Goal: Task Accomplishment & Management: Manage account settings

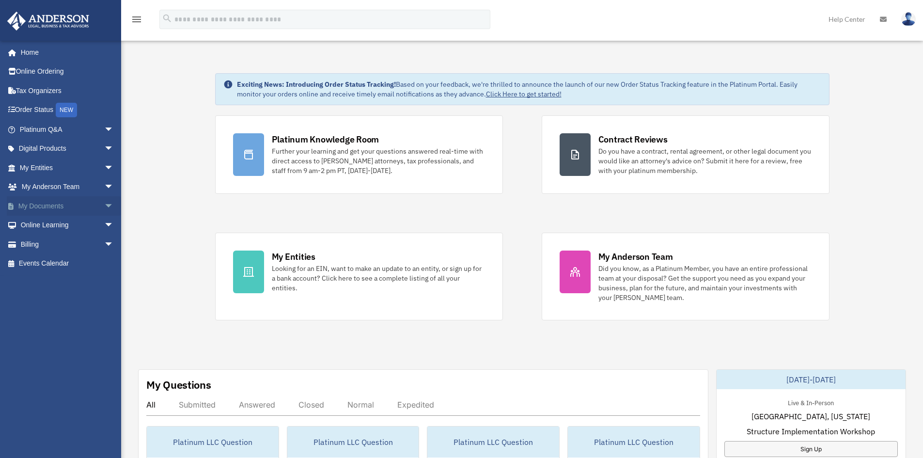
click at [104, 201] on span "arrow_drop_down" at bounding box center [113, 206] width 19 height 20
click at [58, 216] on link "Box" at bounding box center [71, 225] width 115 height 19
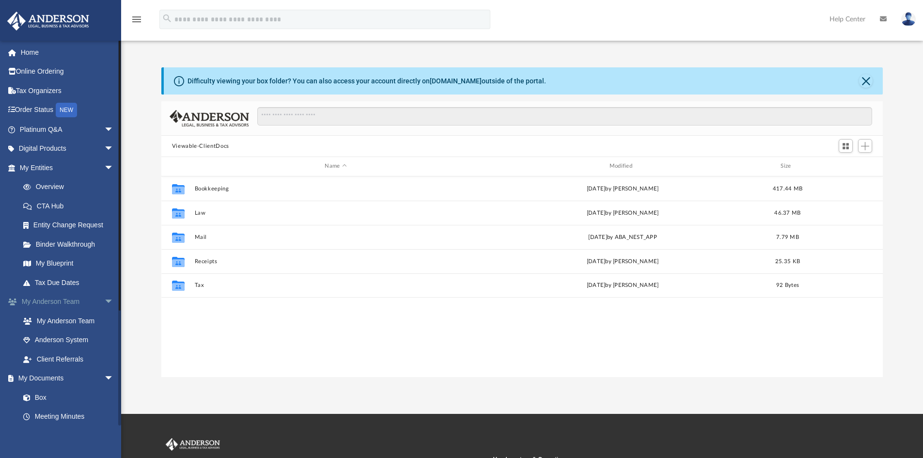
scroll to position [213, 714]
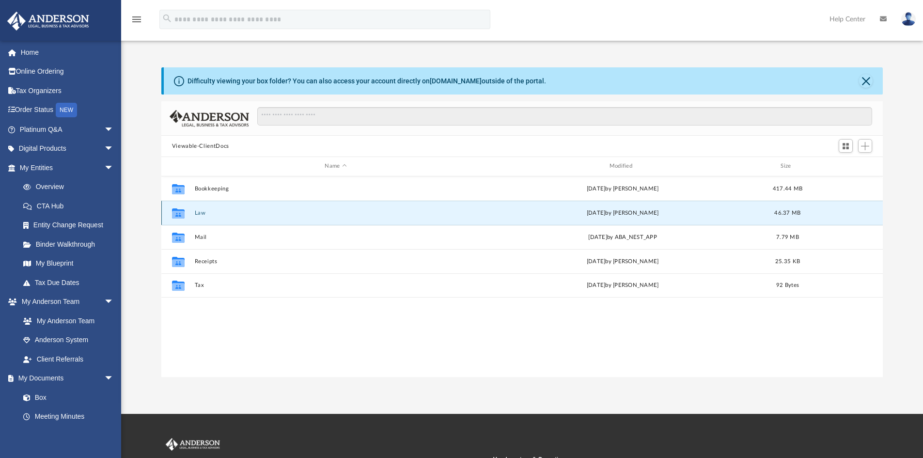
click at [201, 210] on button "Law" at bounding box center [335, 213] width 282 height 6
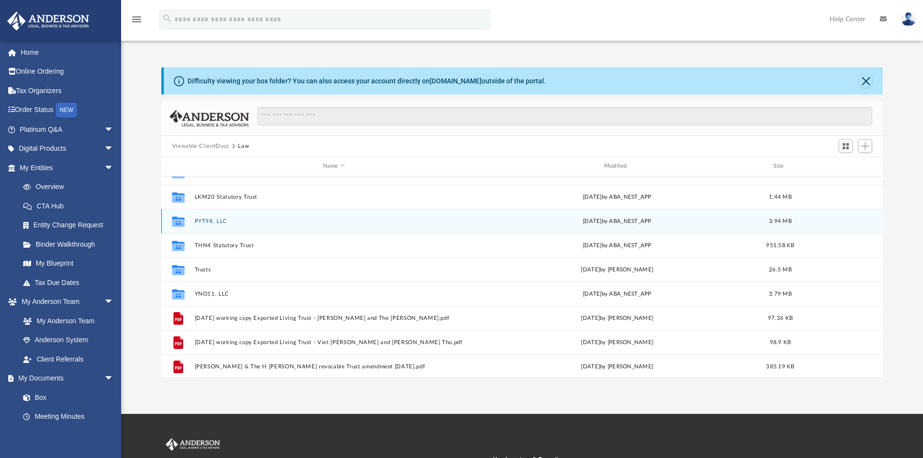
scroll to position [145, 0]
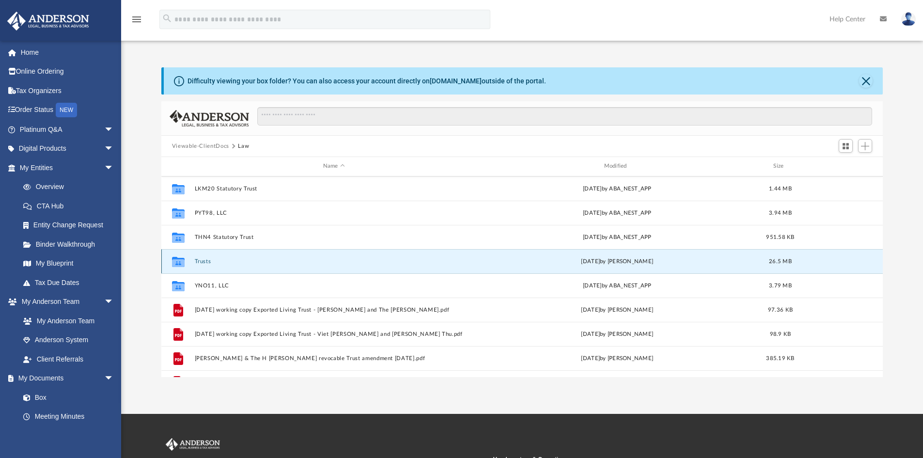
click at [202, 261] on button "Trusts" at bounding box center [333, 261] width 279 height 6
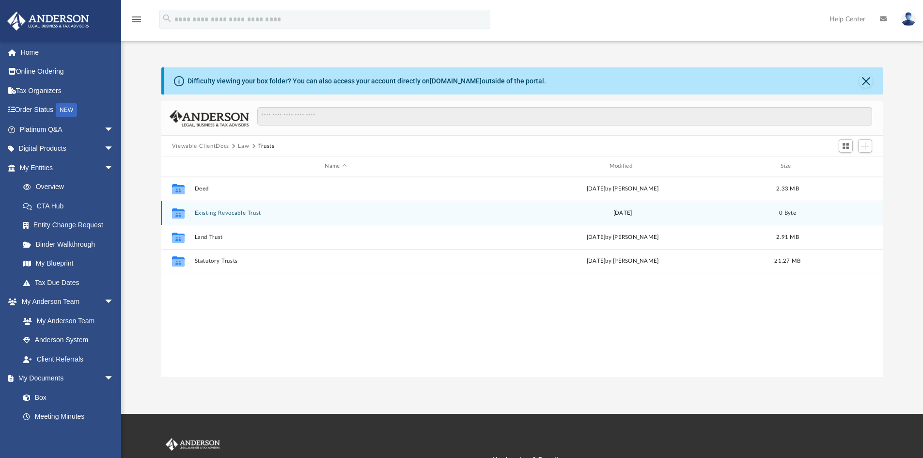
click at [232, 210] on button "Existing Revocable Trust" at bounding box center [335, 213] width 282 height 6
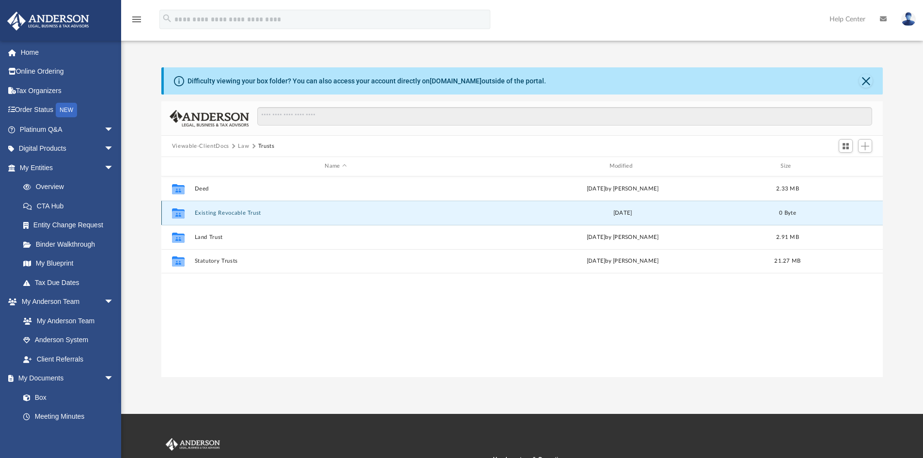
click at [232, 210] on button "Existing Revocable Trust" at bounding box center [335, 213] width 282 height 6
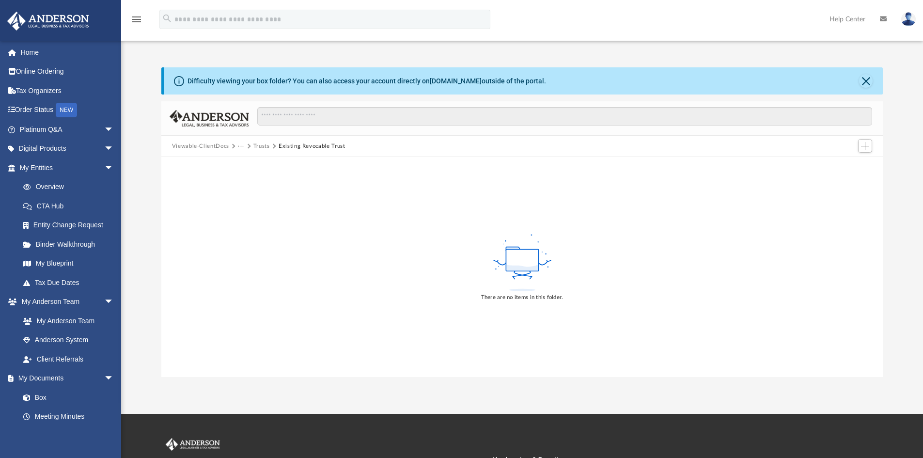
click at [257, 146] on button "Trusts" at bounding box center [261, 146] width 16 height 9
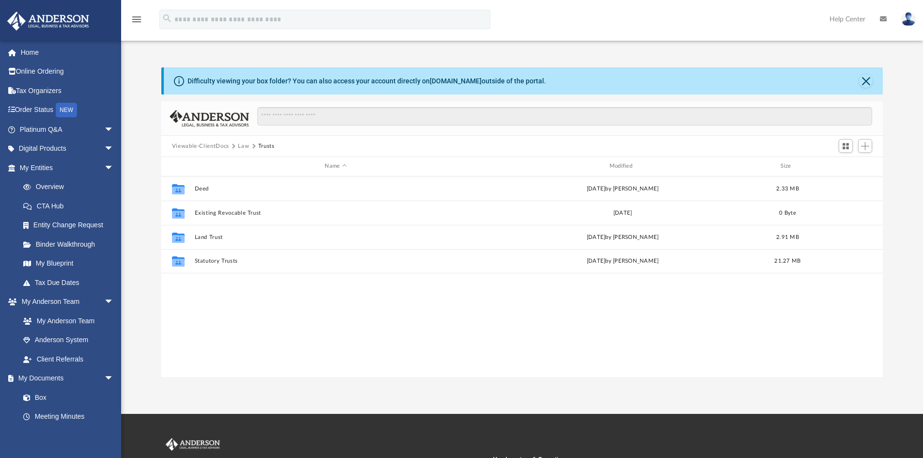
scroll to position [213, 714]
click at [236, 146] on span "Viewable-ClientDocs" at bounding box center [205, 146] width 66 height 9
click at [216, 147] on button "Viewable-ClientDocs" at bounding box center [200, 146] width 57 height 9
click at [210, 144] on button "Viewable-ClientDocs" at bounding box center [200, 146] width 57 height 9
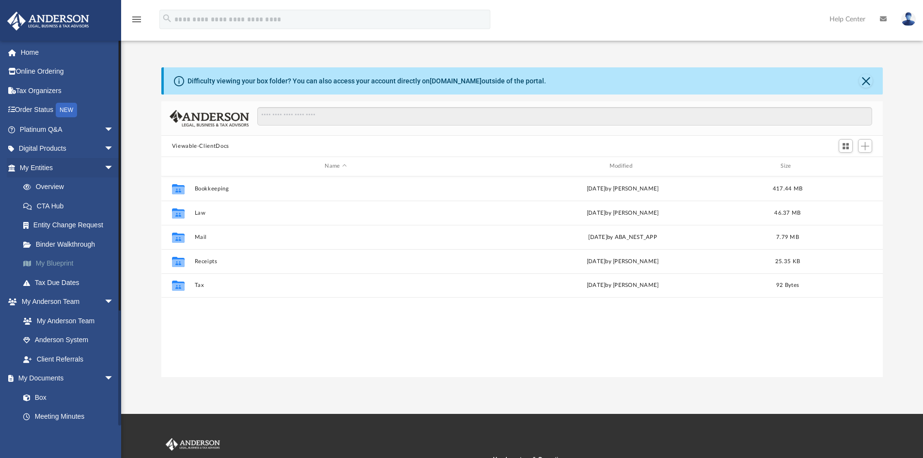
click at [54, 257] on link "My Blueprint" at bounding box center [71, 263] width 115 height 19
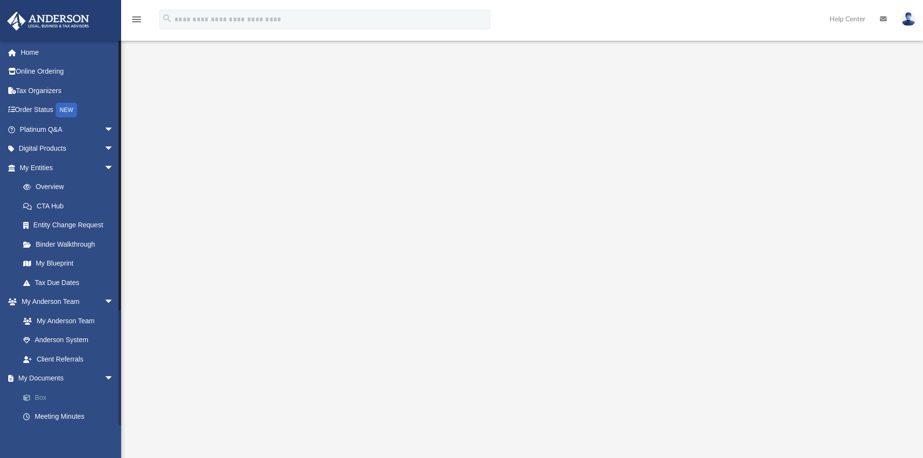
click at [47, 392] on link "Box" at bounding box center [71, 397] width 115 height 19
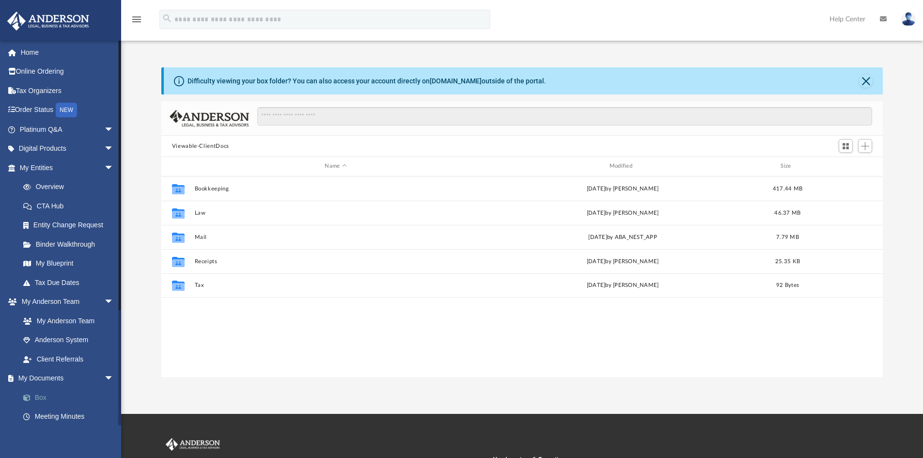
scroll to position [213, 714]
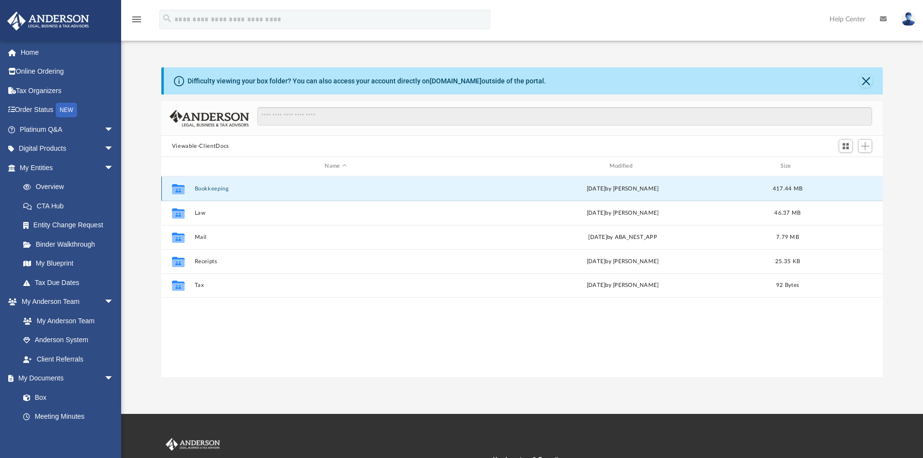
click at [201, 186] on button "Bookkeeping" at bounding box center [335, 189] width 282 height 6
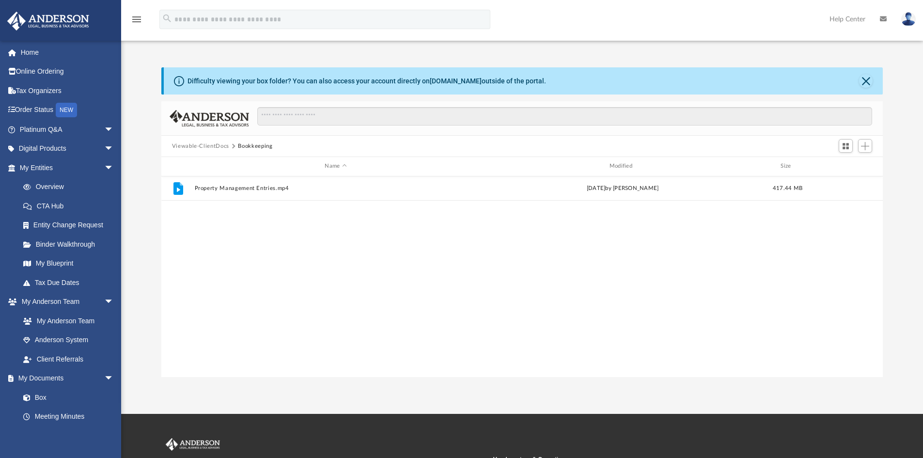
click at [214, 146] on button "Viewable-ClientDocs" at bounding box center [200, 146] width 57 height 9
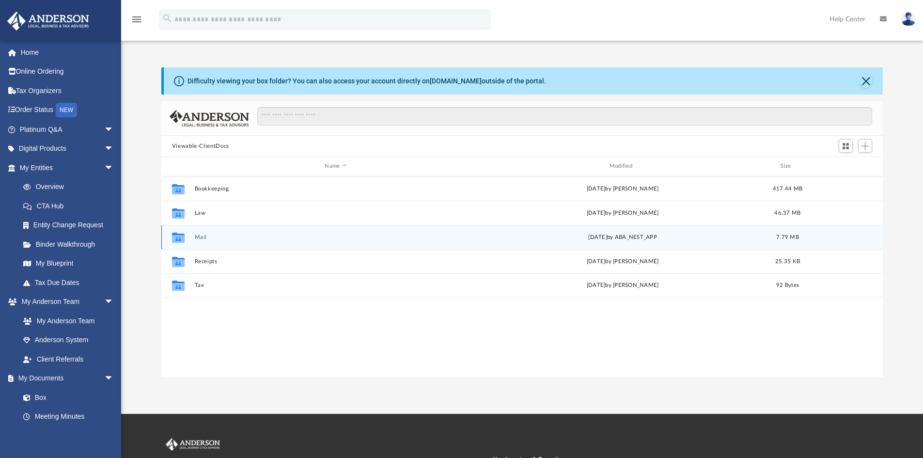
click at [203, 233] on div "Collaborated Folder Mail today by ABA_NEST_APP 7.79 MB" at bounding box center [522, 237] width 722 height 24
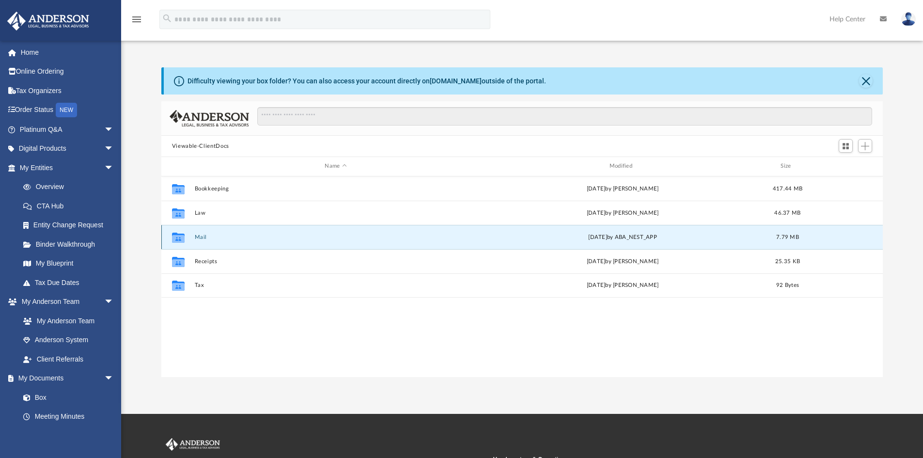
click at [202, 233] on div "Collaborated Folder Mail today by ABA_NEST_APP 7.79 MB" at bounding box center [522, 237] width 722 height 24
click at [198, 238] on button "Mail" at bounding box center [335, 237] width 282 height 6
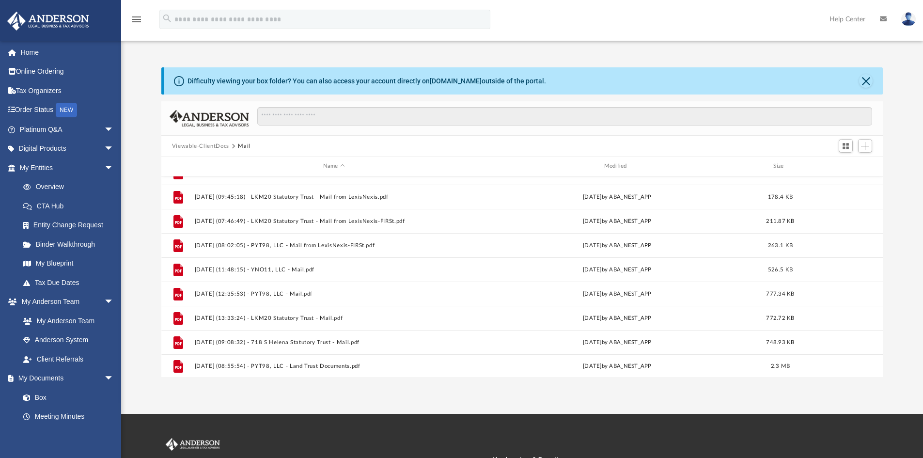
scroll to position [66, 0]
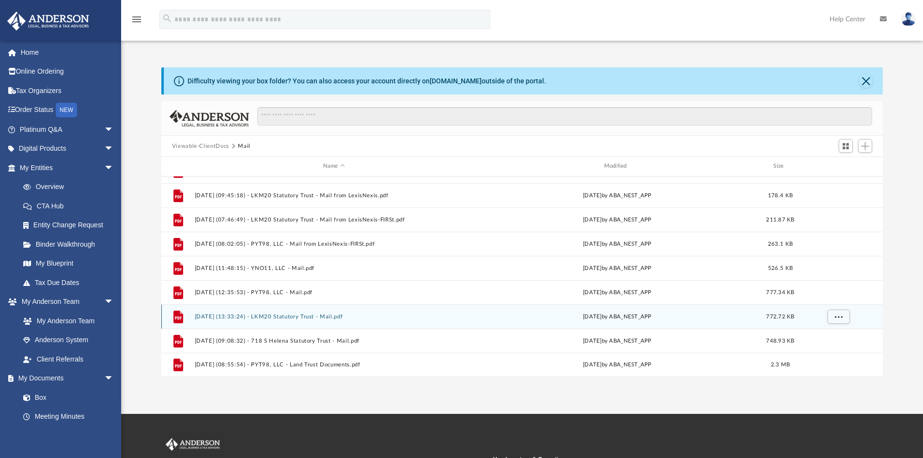
click at [236, 315] on button "2025.08.19 (13:33:24) - LKM20 Statutory Trust - Mail.pdf" at bounding box center [333, 317] width 279 height 6
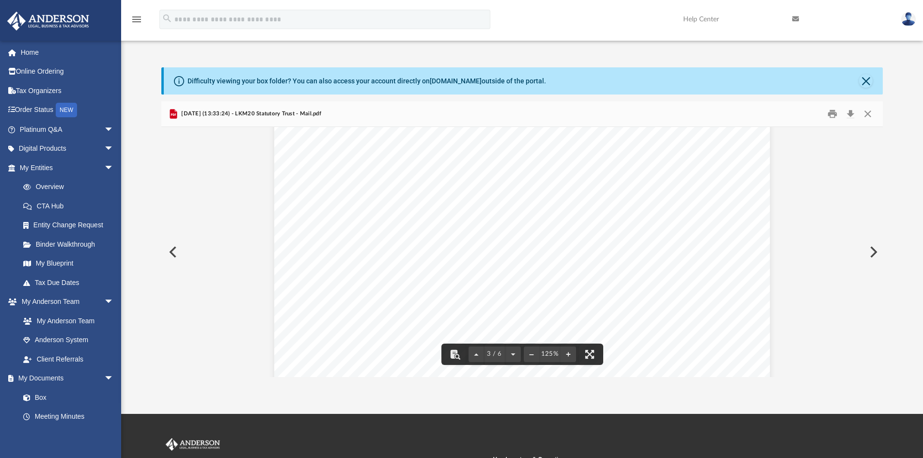
scroll to position [1502, 0]
click at [863, 83] on button "Close" at bounding box center [866, 81] width 14 height 14
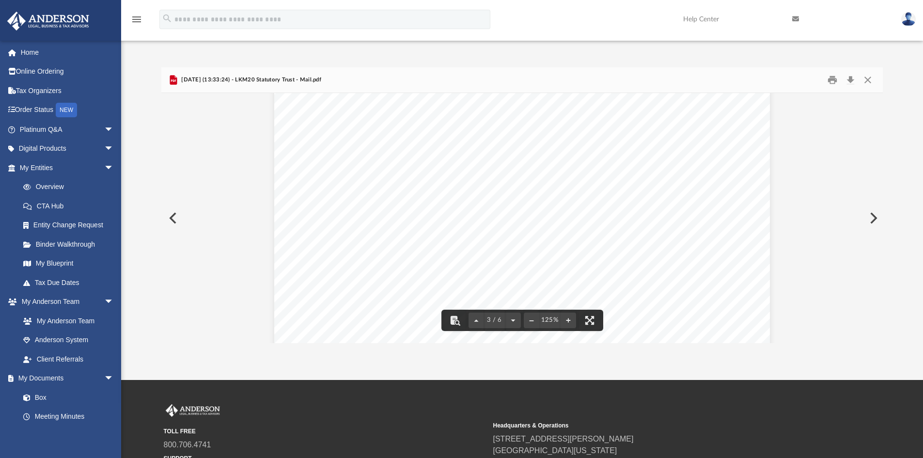
scroll to position [1454, 0]
click at [864, 75] on button "Close" at bounding box center [867, 80] width 17 height 15
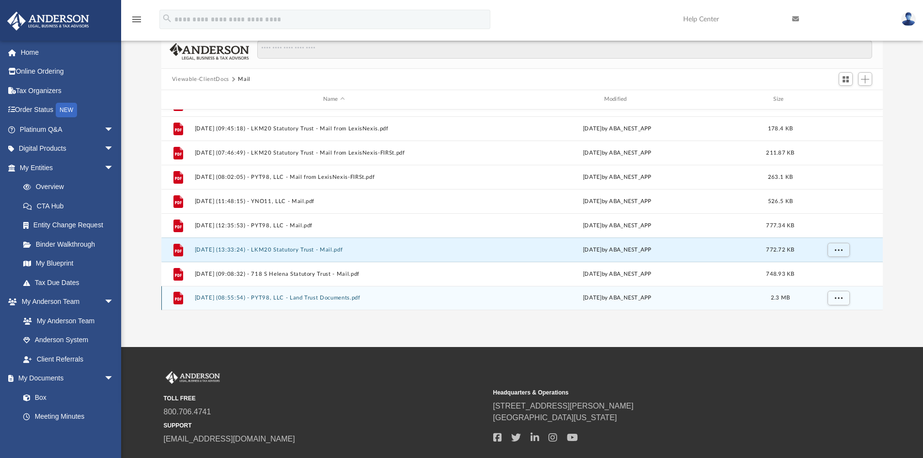
scroll to position [48, 0]
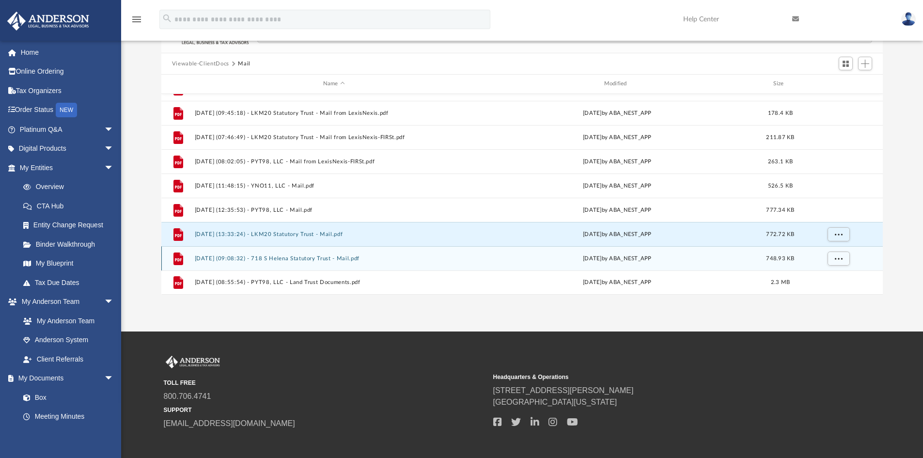
click at [286, 257] on button "2025.09.16 (09:08:32) - 718 S Helena Statutory Trust - Mail.pdf" at bounding box center [333, 258] width 279 height 6
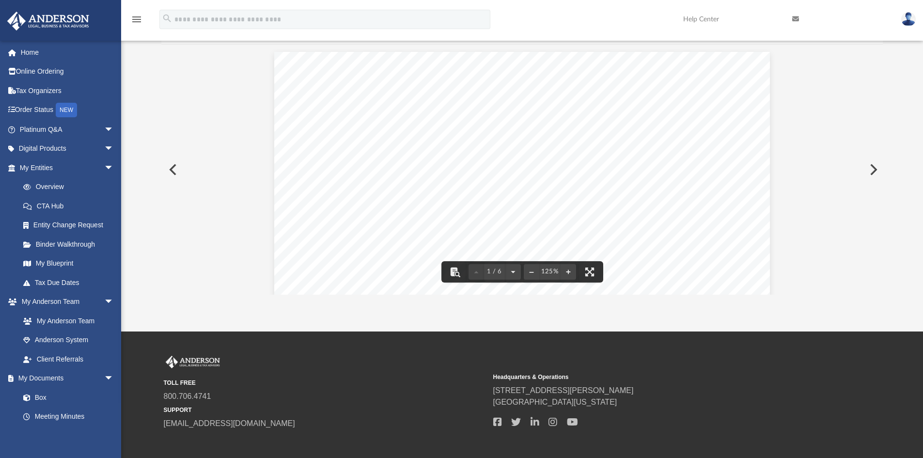
scroll to position [0, 0]
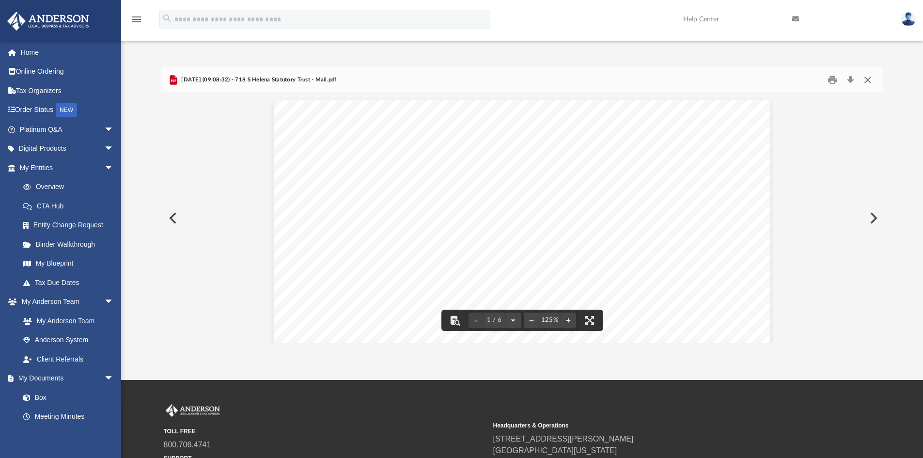
click at [869, 79] on button "Close" at bounding box center [867, 80] width 17 height 15
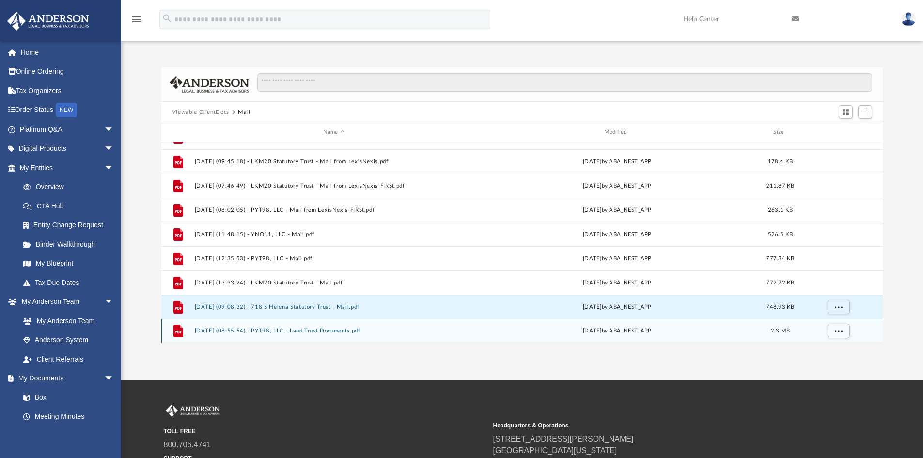
click at [270, 328] on button "2025.10.02 (08:55:54) - PYT98, LLC - Land Trust Documents.pdf" at bounding box center [333, 331] width 279 height 6
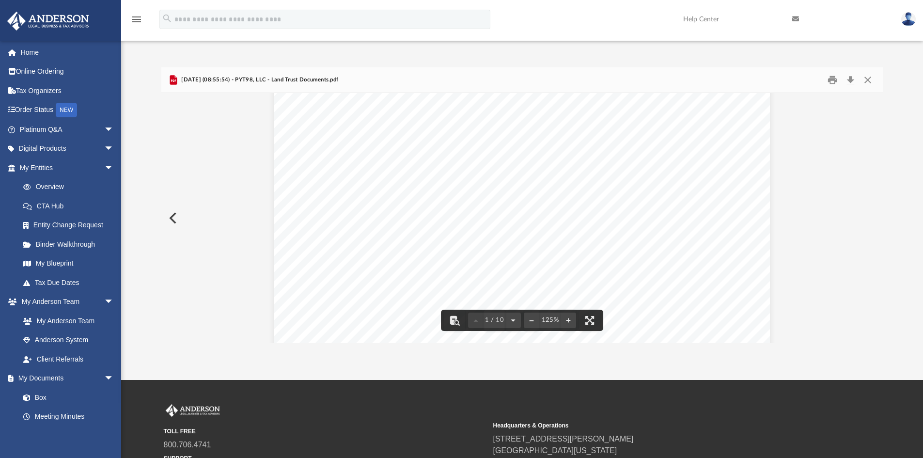
scroll to position [388, 0]
click at [847, 81] on button "Download" at bounding box center [850, 80] width 17 height 15
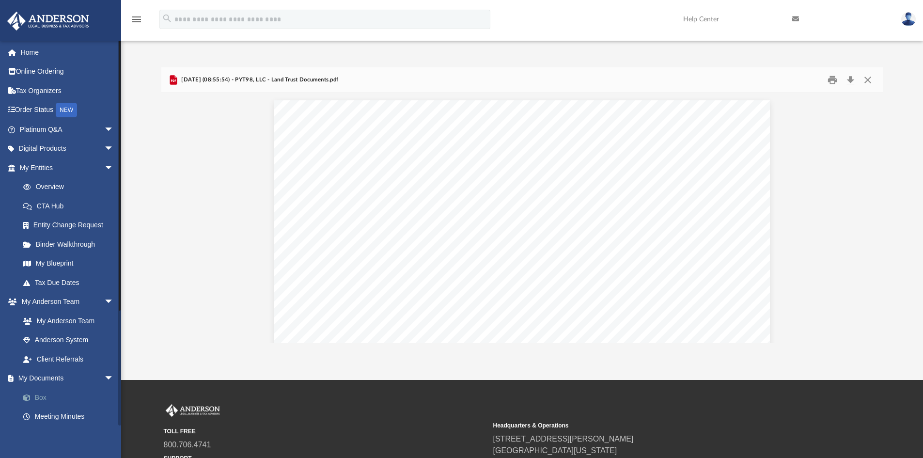
click at [67, 399] on link "Box" at bounding box center [71, 397] width 115 height 19
click at [60, 399] on link "Box" at bounding box center [71, 397] width 115 height 19
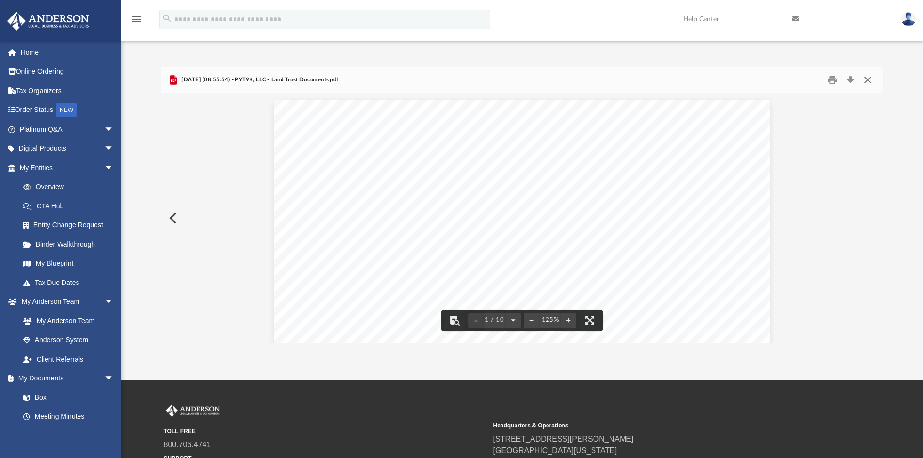
click at [868, 83] on button "Close" at bounding box center [867, 80] width 17 height 15
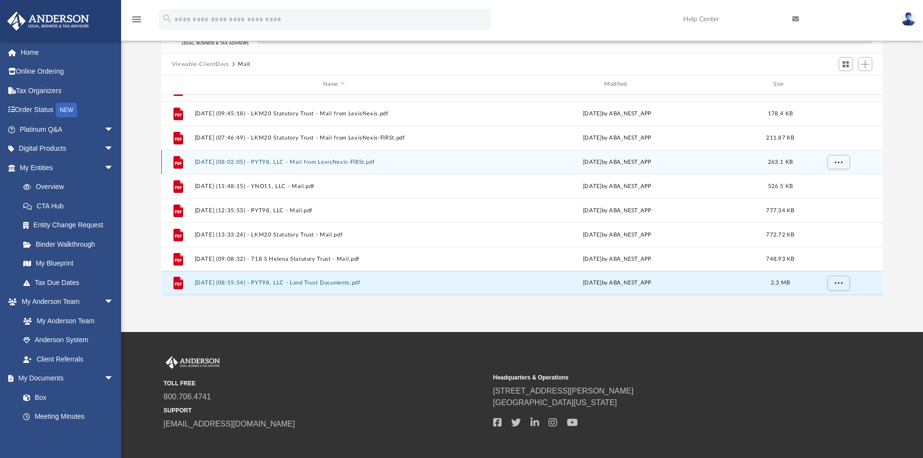
scroll to position [48, 0]
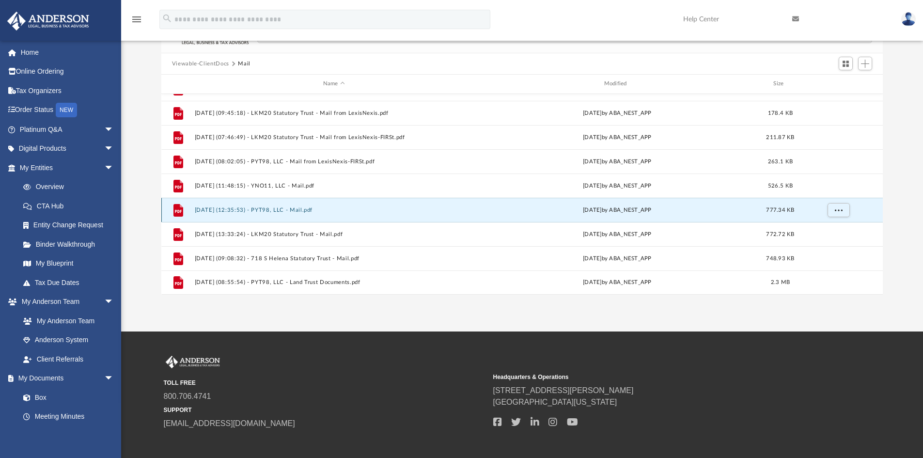
click at [285, 211] on button "2025.08.19 (12:35:53) - PYT98, LLC - Mail.pdf" at bounding box center [333, 210] width 279 height 6
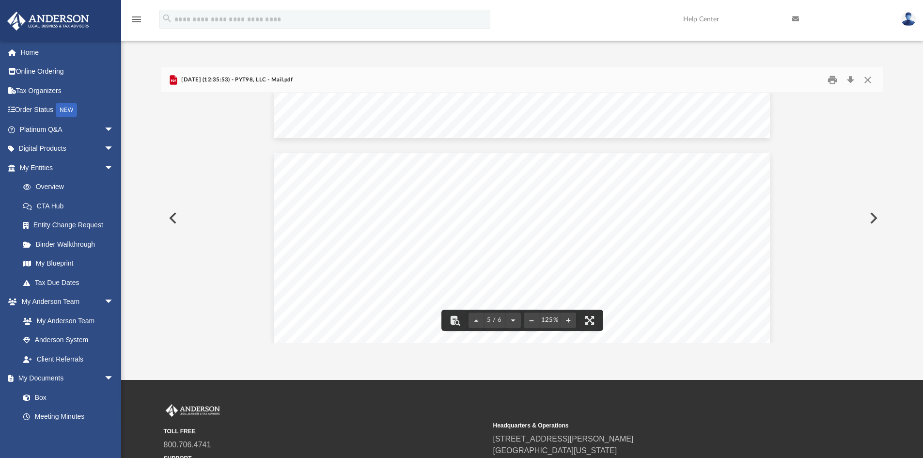
scroll to position [2520, 0]
click at [867, 76] on button "Close" at bounding box center [867, 80] width 17 height 15
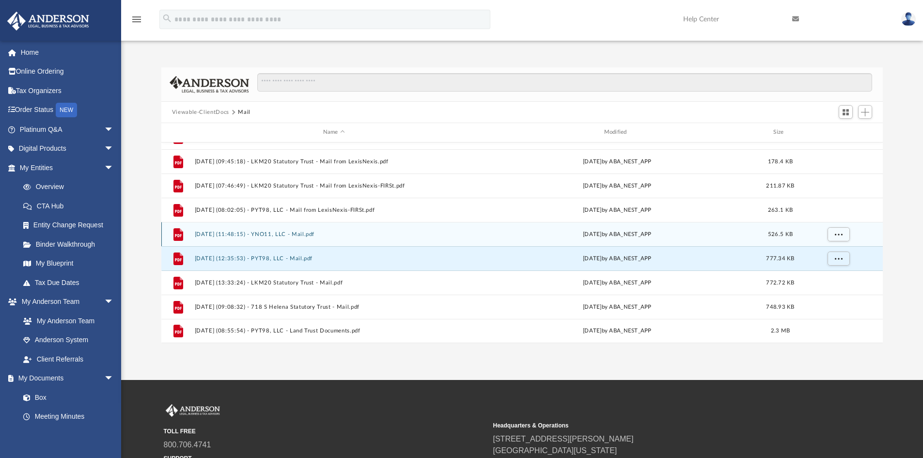
click at [267, 232] on button "2025.08.19 (11:48:15) - YNO11, LLC - Mail.pdf" at bounding box center [333, 234] width 279 height 6
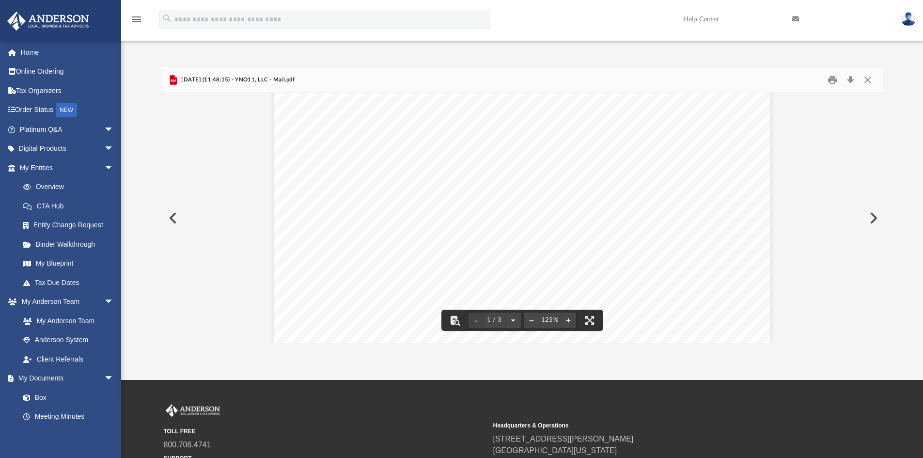
scroll to position [0, 0]
click at [864, 81] on button "Close" at bounding box center [867, 80] width 17 height 15
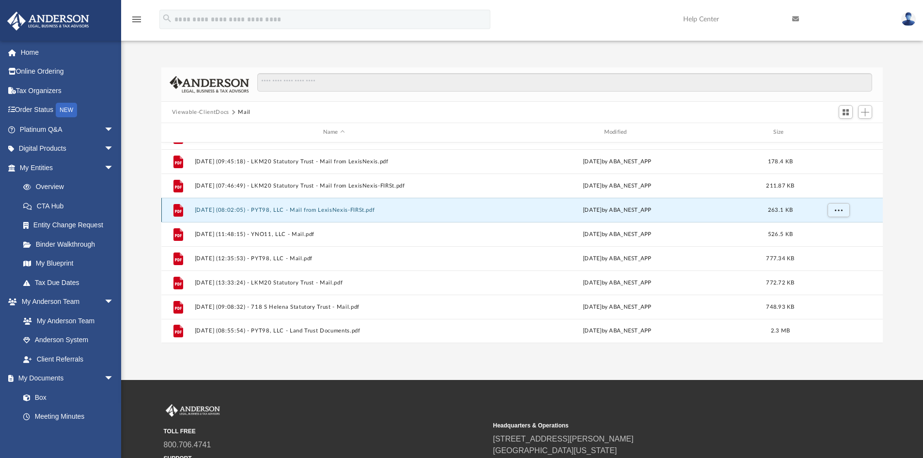
click at [349, 213] on button "2025.08.15 (08:02:05) - PYT98, LLC - Mail from LexisNexis-FIRSt.pdf" at bounding box center [333, 210] width 279 height 6
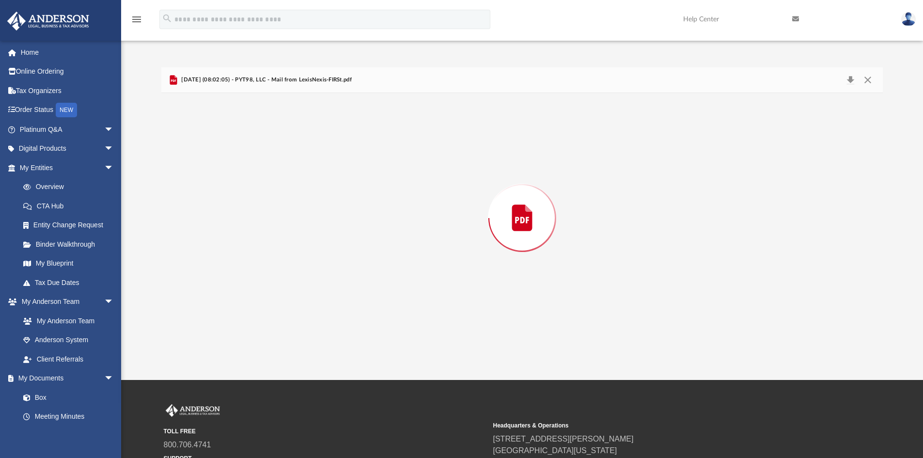
click at [349, 213] on div "Preview" at bounding box center [522, 218] width 722 height 250
click at [863, 83] on button "Close" at bounding box center [867, 80] width 17 height 15
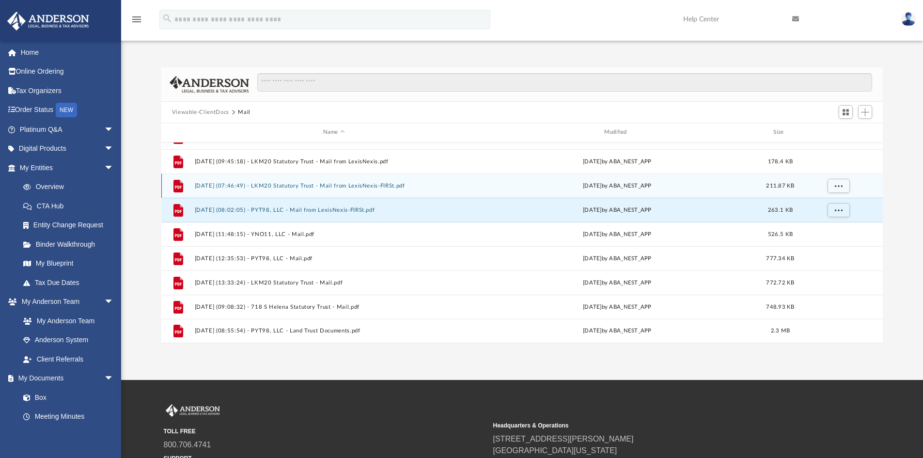
click at [362, 188] on button "2025.08.15 (07:46:49) - LKM20 Statutory Trust - Mail from LexisNexis-FIRSt.pdf" at bounding box center [333, 186] width 279 height 6
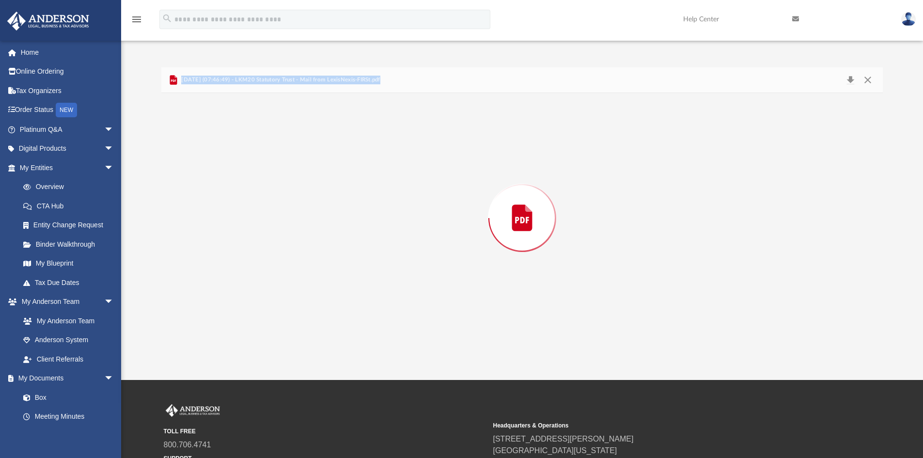
click at [362, 188] on div "Preview" at bounding box center [522, 218] width 722 height 250
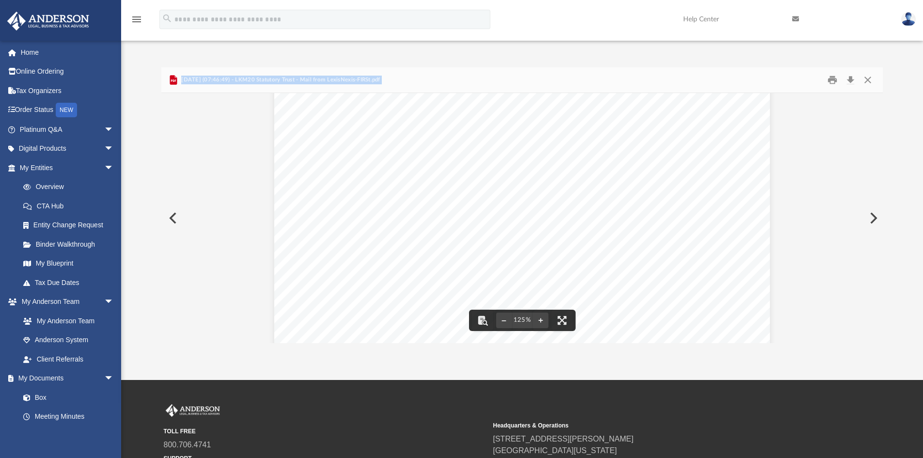
scroll to position [48, 0]
click at [866, 79] on button "Close" at bounding box center [867, 80] width 17 height 15
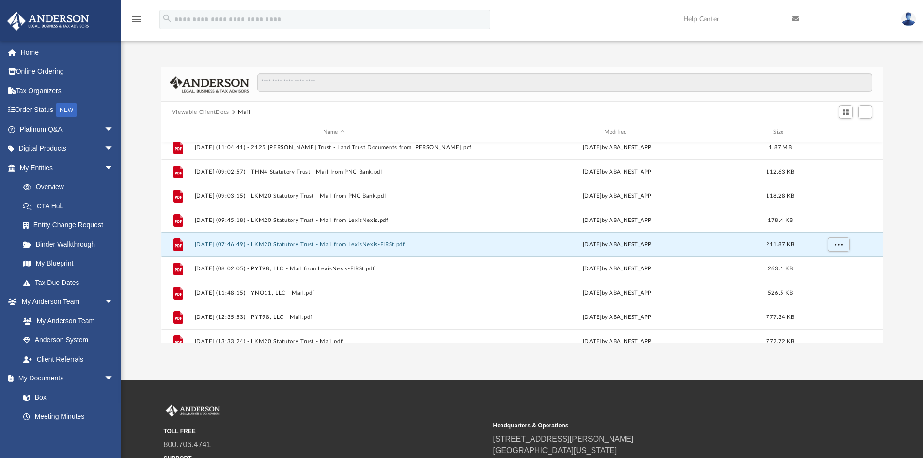
scroll to position [0, 0]
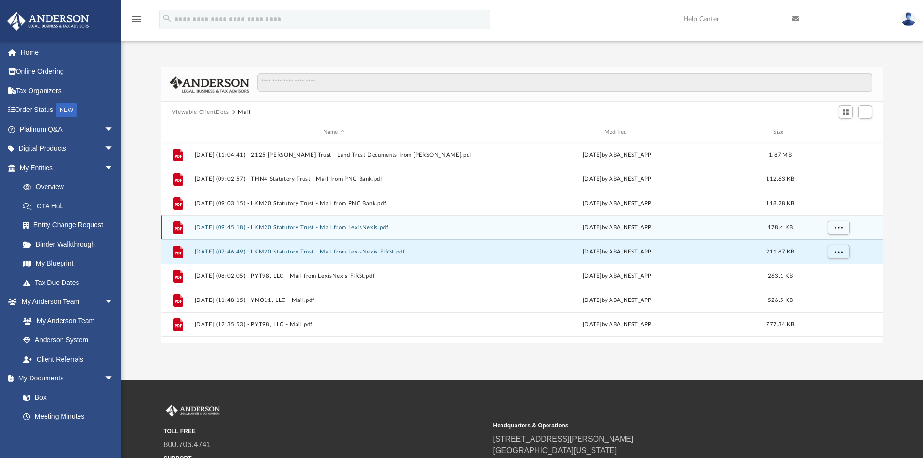
click at [348, 235] on div "File 2025.08.13 (09:45:18) - LKM20 Statutory Trust - Mail from LexisNexis.pdf W…" at bounding box center [522, 227] width 722 height 24
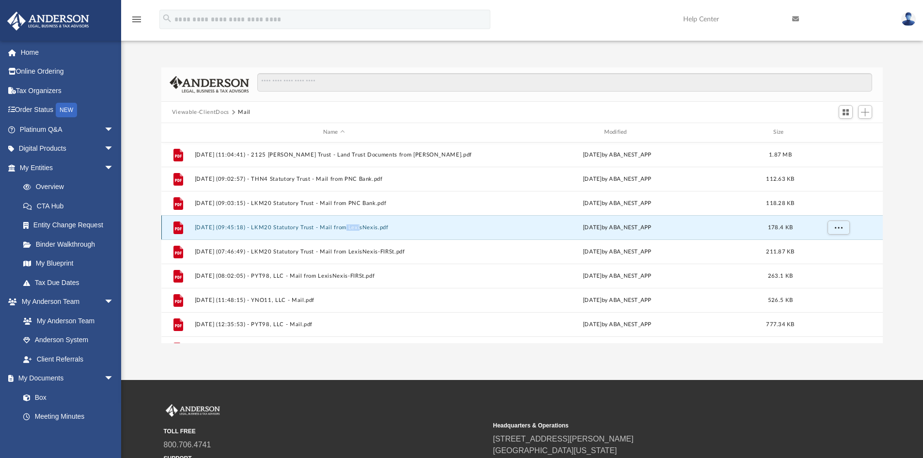
click at [348, 235] on div "File 2025.08.13 (09:45:18) - LKM20 Statutory Trust - Mail from LexisNexis.pdf W…" at bounding box center [522, 227] width 722 height 24
click at [286, 228] on button "2025.08.13 (09:45:18) - LKM20 Statutory Trust - Mail from LexisNexis.pdf" at bounding box center [333, 227] width 279 height 6
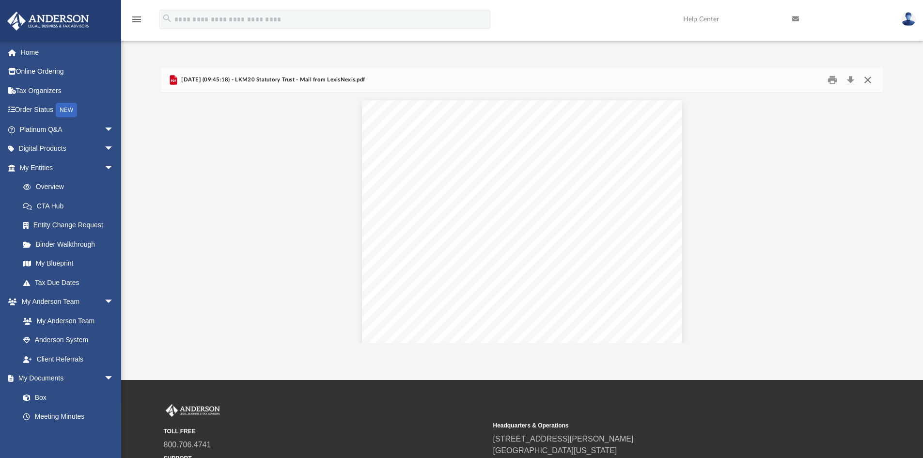
click at [866, 83] on button "Close" at bounding box center [867, 80] width 17 height 15
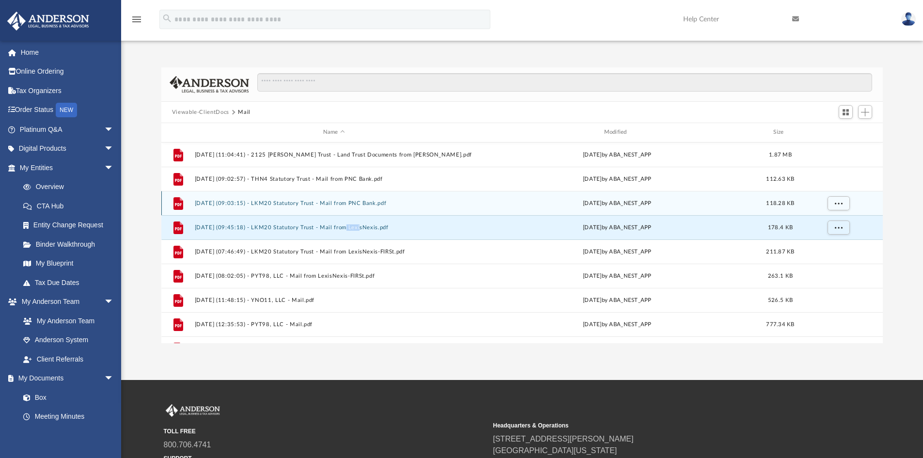
click at [272, 205] on button "2025.07.25 (09:03:15) - LKM20 Statutory Trust - Mail from PNC Bank.pdf" at bounding box center [333, 203] width 279 height 6
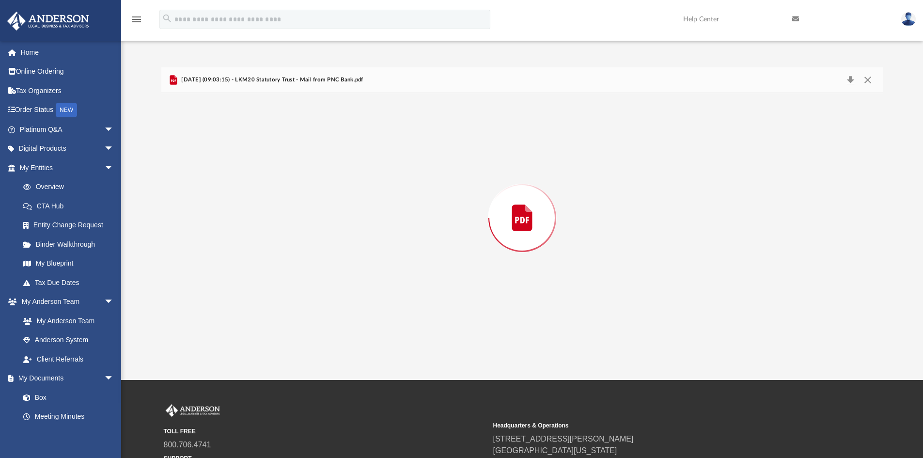
click at [272, 205] on div "Preview" at bounding box center [522, 218] width 722 height 250
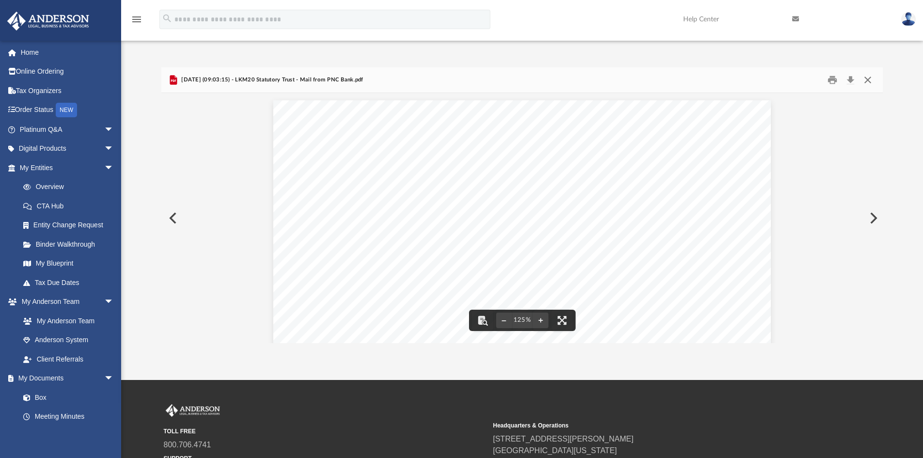
click at [864, 77] on button "Close" at bounding box center [867, 80] width 17 height 15
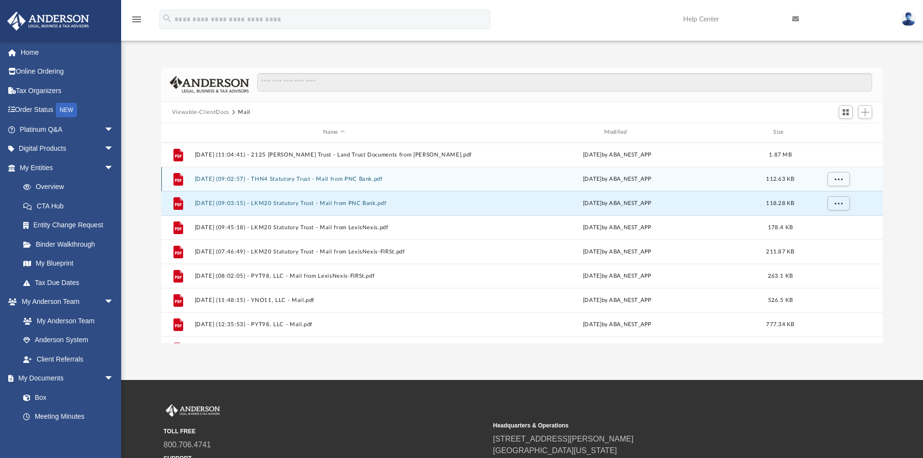
click at [305, 173] on div "File 2025.07.25 (09:02:57) - THN4 Statutory Trust - Mail from PNC Bank.pdf Fri …" at bounding box center [522, 179] width 722 height 24
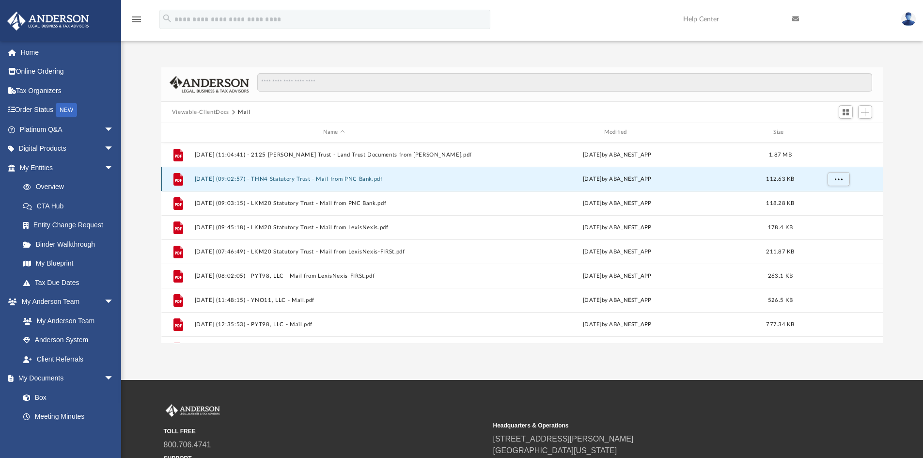
click at [305, 174] on div "File 2025.07.25 (09:02:57) - THN4 Statutory Trust - Mail from PNC Bank.pdf Fri …" at bounding box center [522, 179] width 722 height 24
click at [302, 178] on button "2025.07.25 (09:02:57) - THN4 Statutory Trust - Mail from PNC Bank.pdf" at bounding box center [333, 179] width 279 height 6
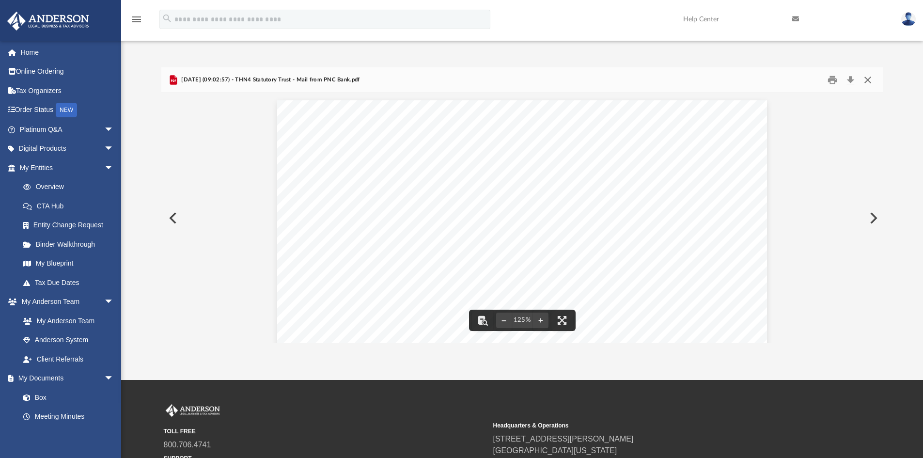
click at [871, 81] on button "Close" at bounding box center [867, 80] width 17 height 15
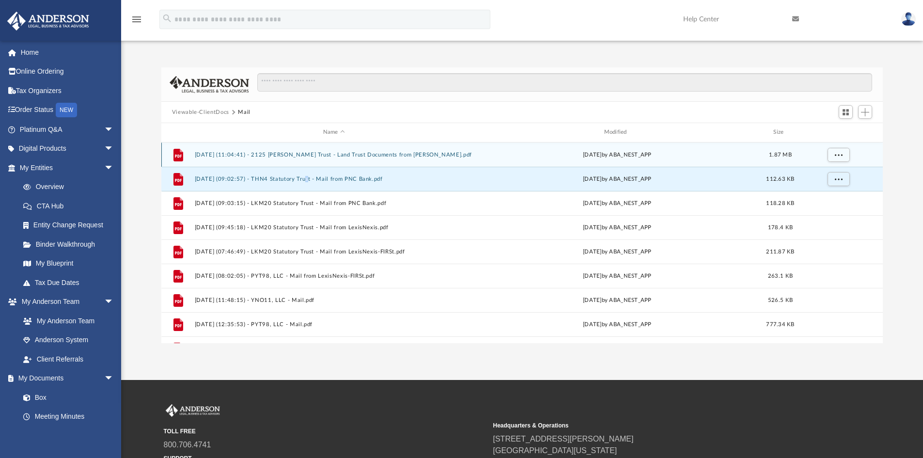
click at [270, 154] on button "2025.03.03 (11:04:41) - 2125 Louise Trust - Land Trust Documents from Elizabeth…" at bounding box center [333, 155] width 279 height 6
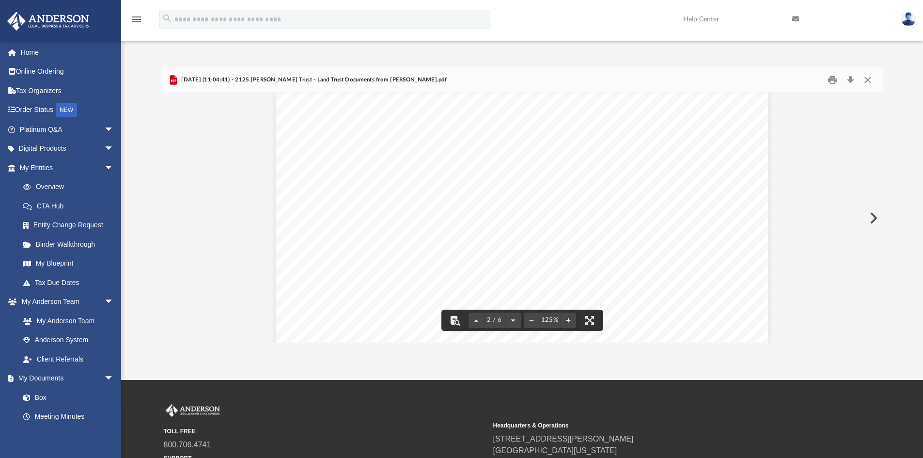
scroll to position [1018, 0]
click at [864, 82] on button "Close" at bounding box center [867, 80] width 17 height 15
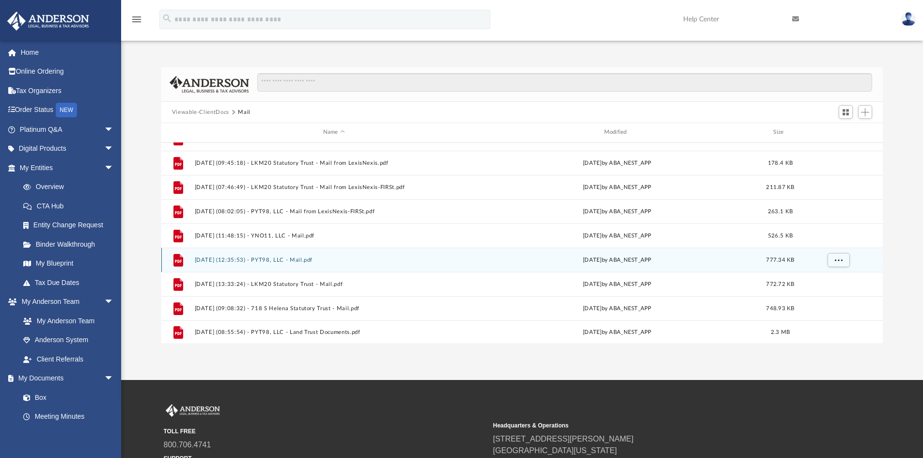
scroll to position [66, 0]
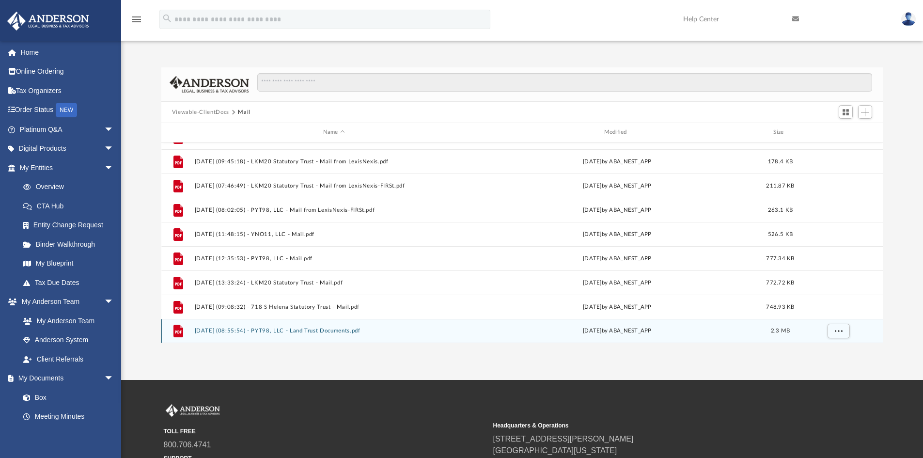
click at [338, 327] on div "File 2025.10.02 (08:55:54) - PYT98, LLC - Land Trust Documents.pdf today by ABA…" at bounding box center [522, 331] width 722 height 24
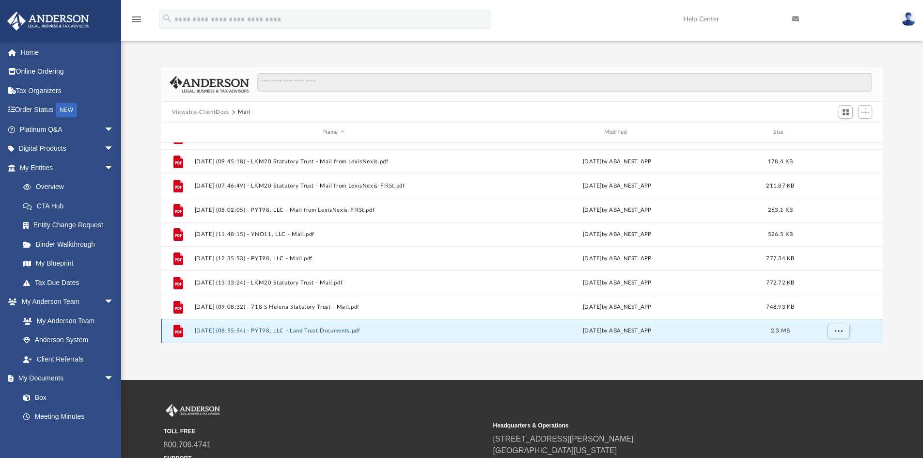
click at [286, 330] on button "2025.10.02 (08:55:54) - PYT98, LLC - Land Trust Documents.pdf" at bounding box center [333, 331] width 279 height 6
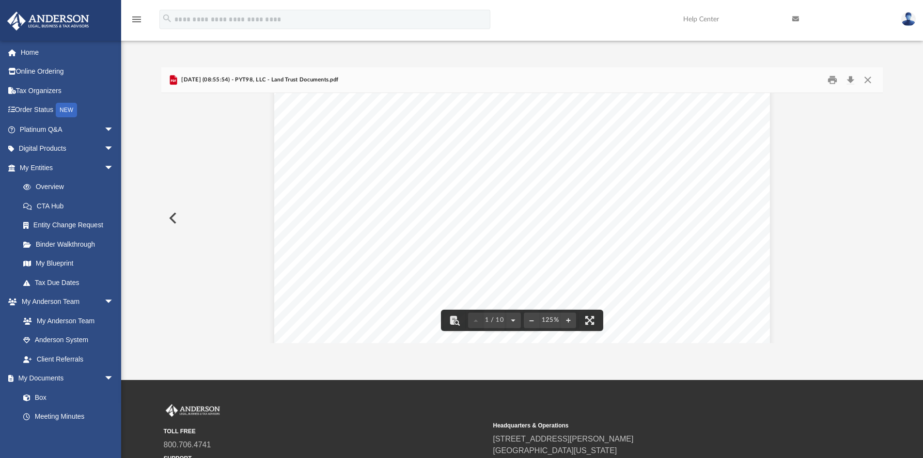
scroll to position [436, 0]
click at [867, 82] on button "Close" at bounding box center [867, 80] width 17 height 15
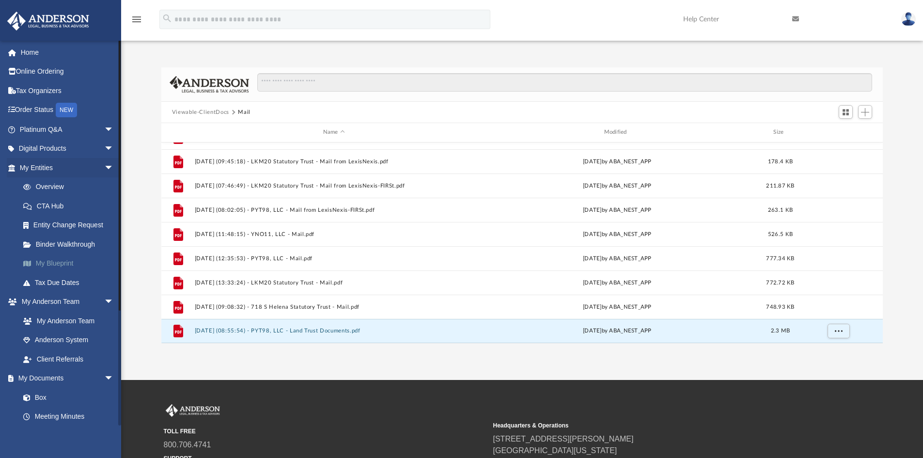
click at [77, 256] on link "My Blueprint" at bounding box center [71, 263] width 115 height 19
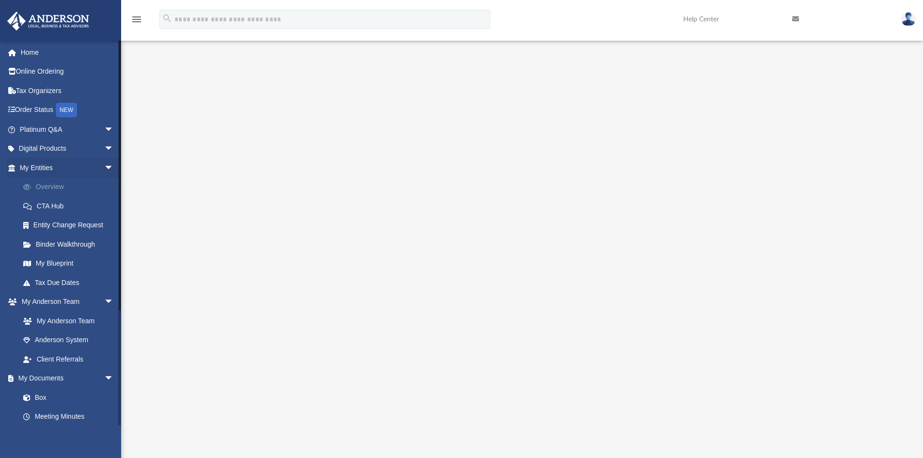
click at [61, 188] on link "Overview" at bounding box center [71, 186] width 115 height 19
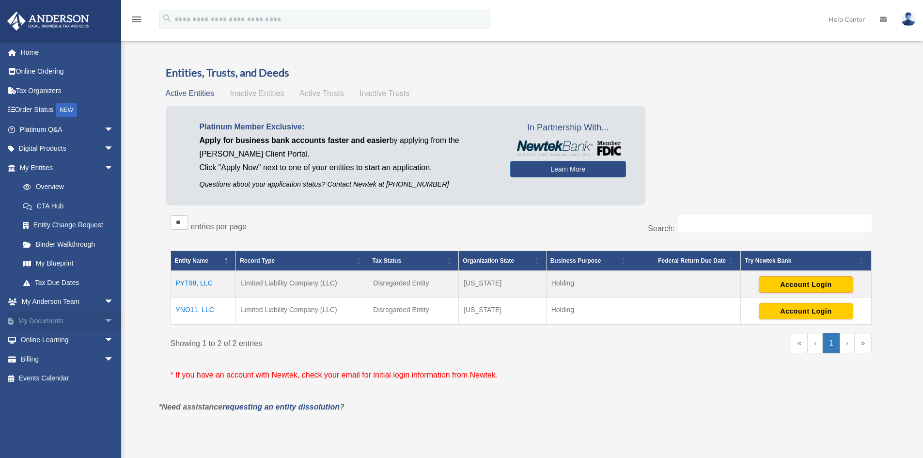
click at [55, 327] on link "My Documents arrow_drop_down" at bounding box center [68, 320] width 122 height 19
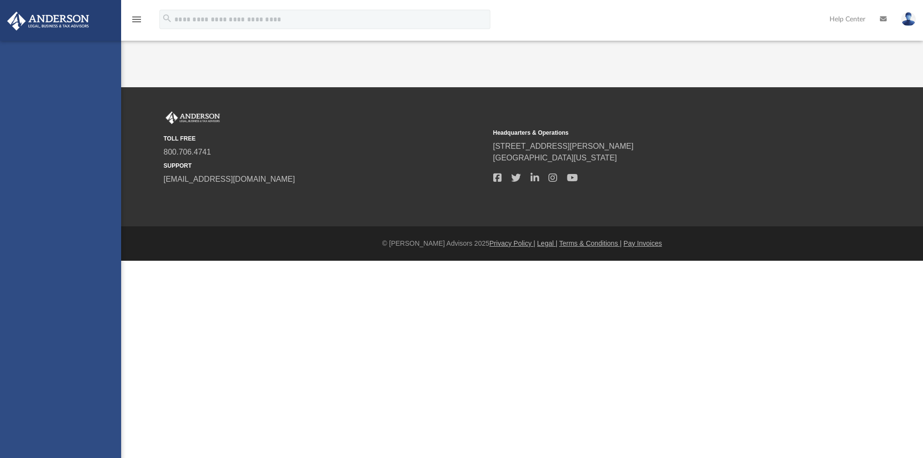
drag, startPoint x: 0, startPoint y: 0, endPoint x: 98, endPoint y: 322, distance: 336.8
click at [98, 322] on link "My Anderson Team" at bounding box center [68, 321] width 108 height 19
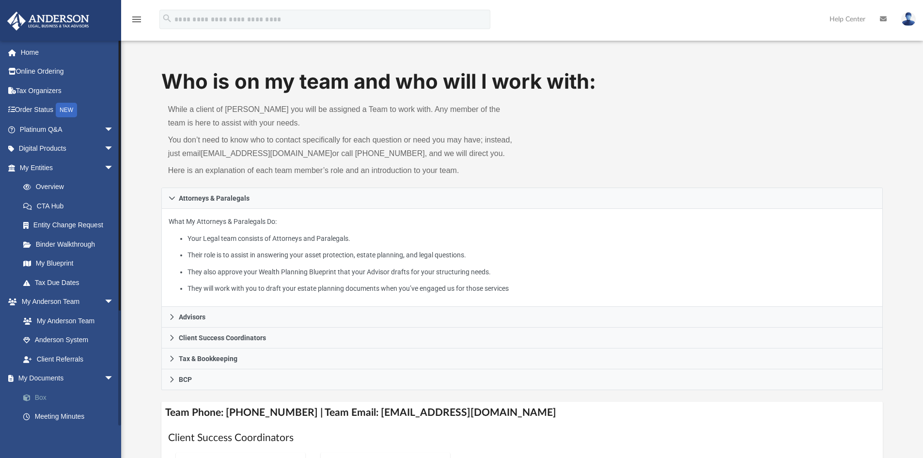
click at [52, 396] on link "Box" at bounding box center [71, 397] width 115 height 19
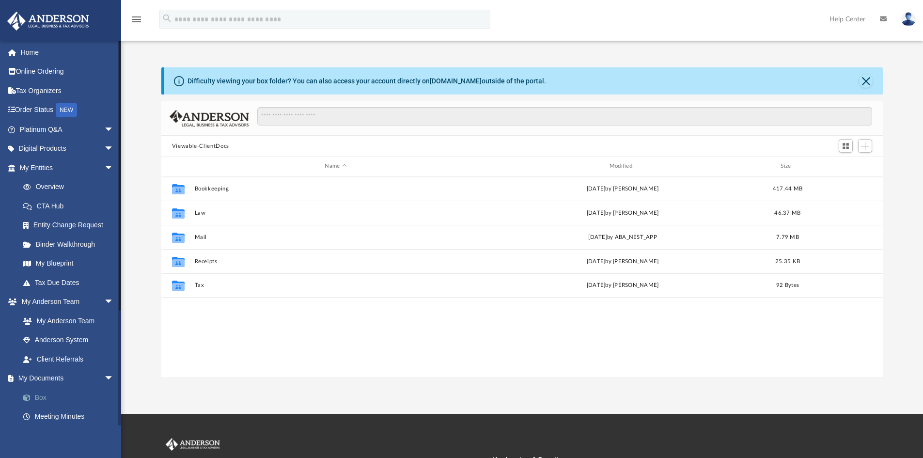
scroll to position [213, 714]
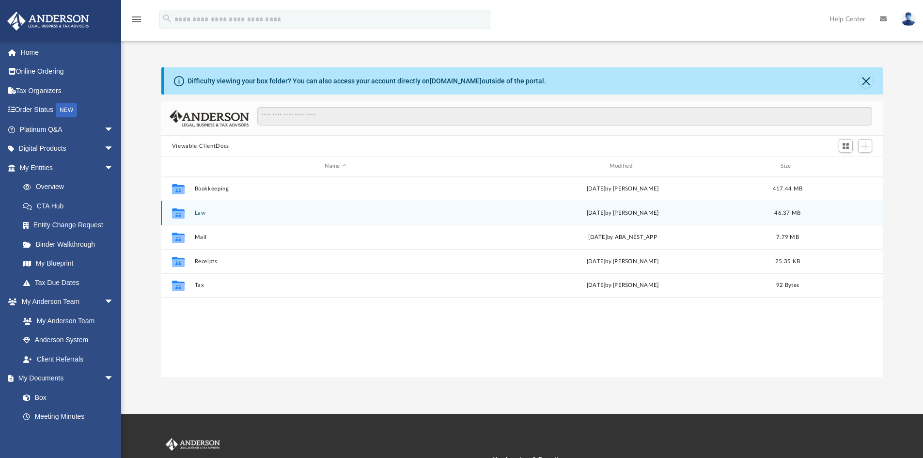
click at [200, 212] on button "Law" at bounding box center [335, 213] width 282 height 6
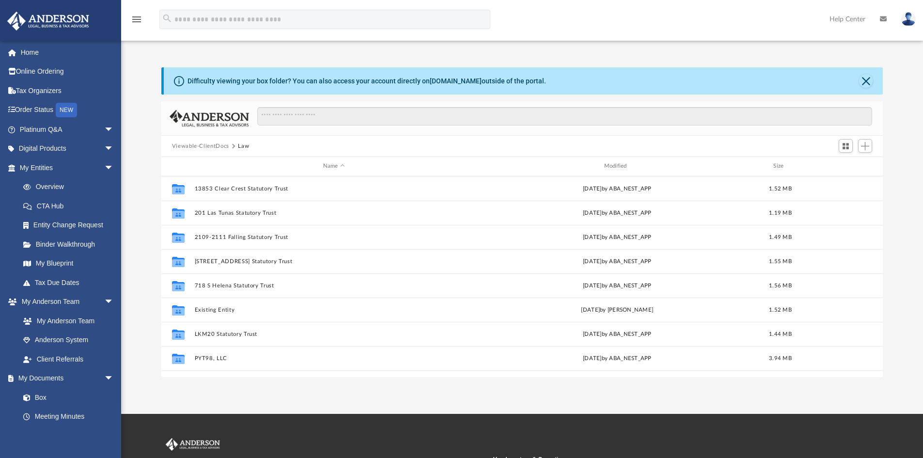
scroll to position [163, 0]
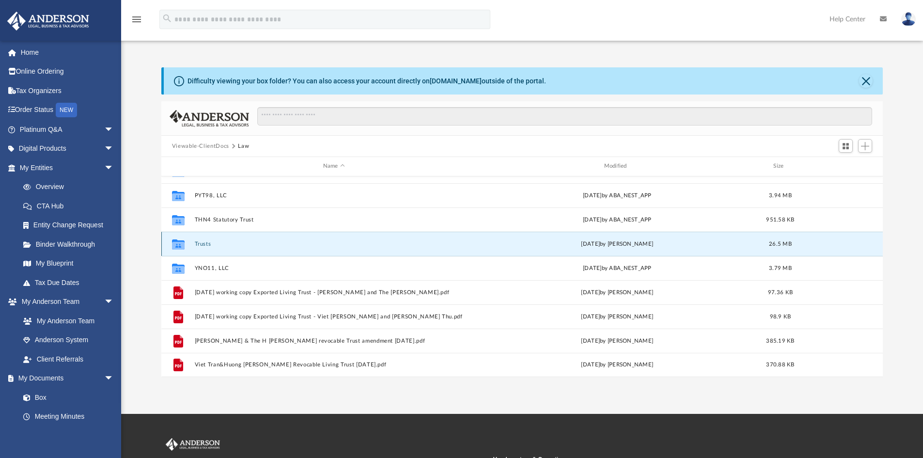
click at [199, 246] on button "Trusts" at bounding box center [333, 244] width 279 height 6
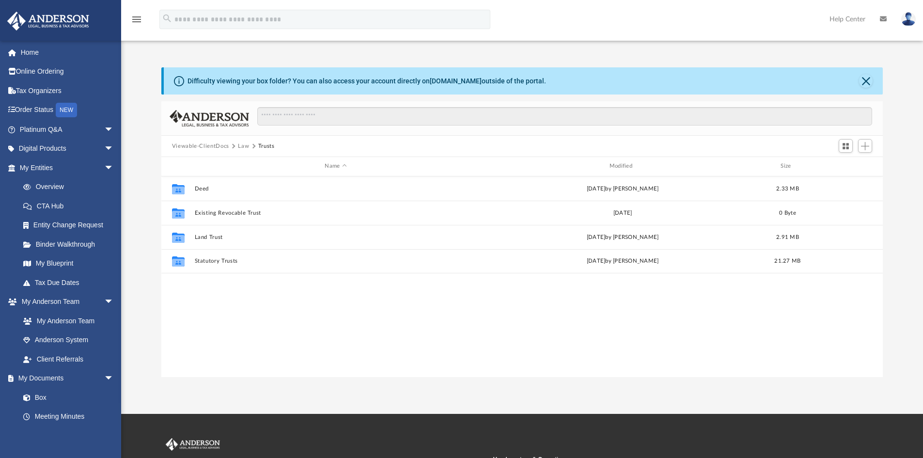
scroll to position [0, 0]
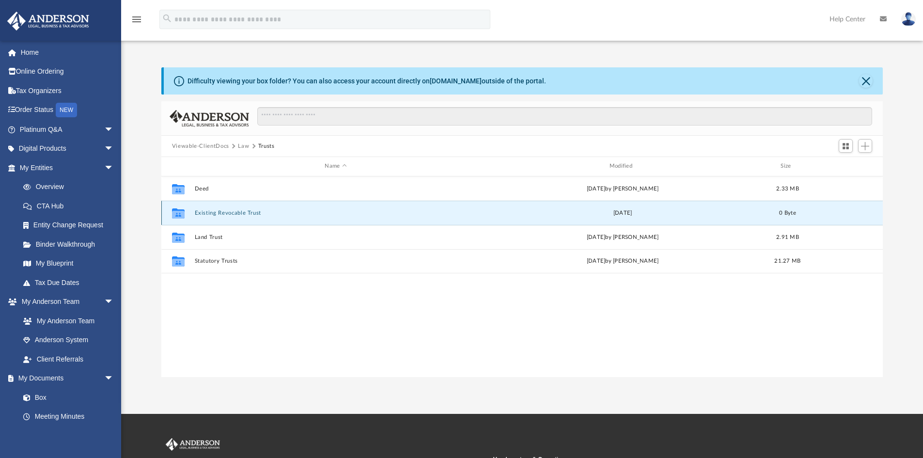
click at [214, 215] on button "Existing Revocable Trust" at bounding box center [335, 213] width 282 height 6
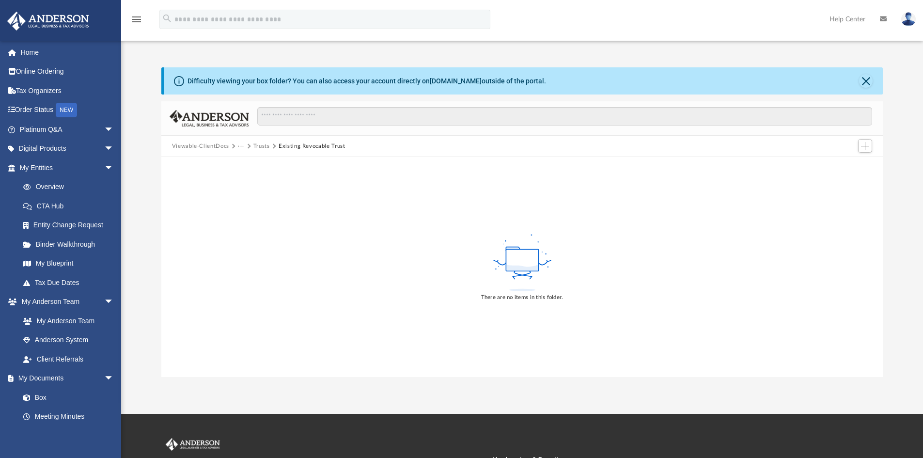
click at [517, 263] on rect at bounding box center [522, 261] width 32 height 22
click at [863, 149] on span "Add" at bounding box center [865, 146] width 8 height 8
click at [845, 165] on li "Upload" at bounding box center [851, 165] width 31 height 10
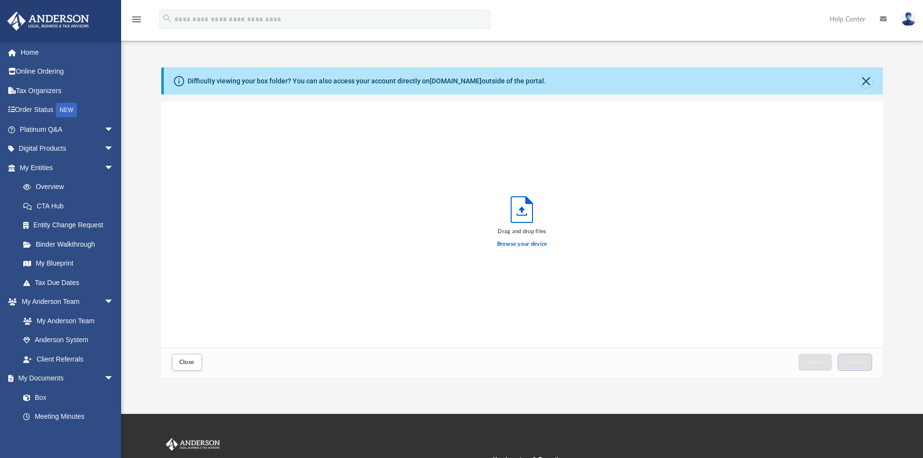
scroll to position [238, 714]
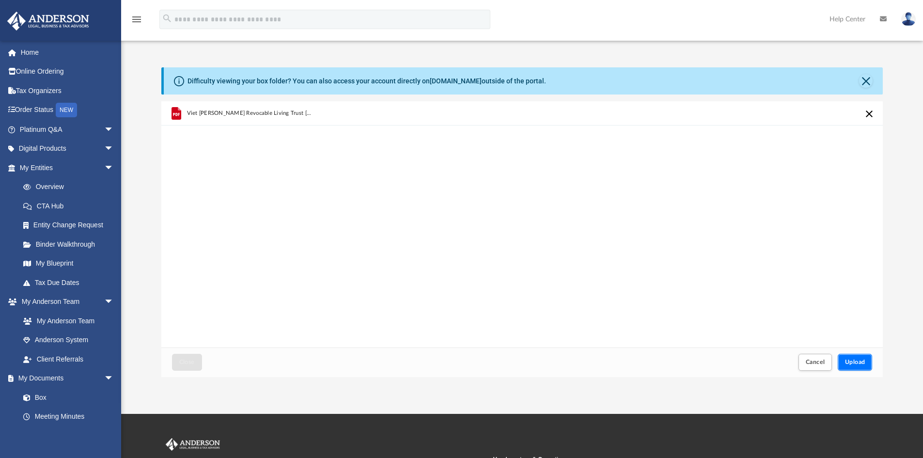
click at [851, 360] on span "Upload" at bounding box center [855, 362] width 20 height 6
click at [871, 76] on button "Close" at bounding box center [866, 81] width 14 height 14
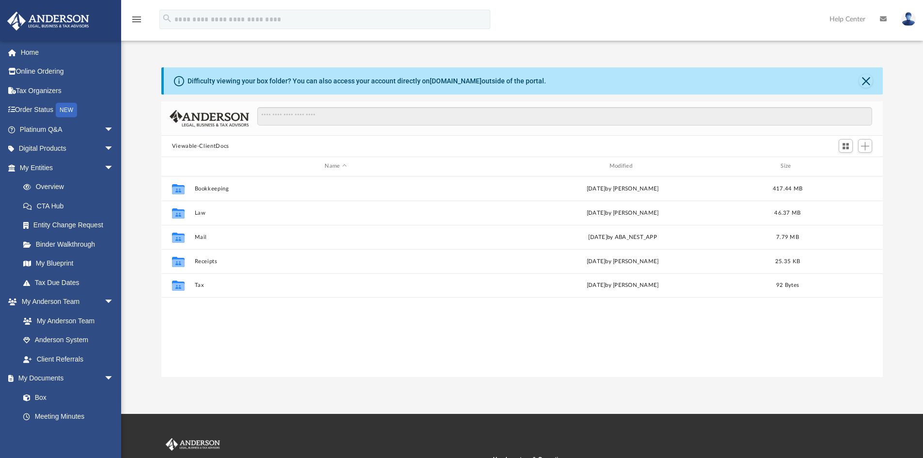
scroll to position [213, 714]
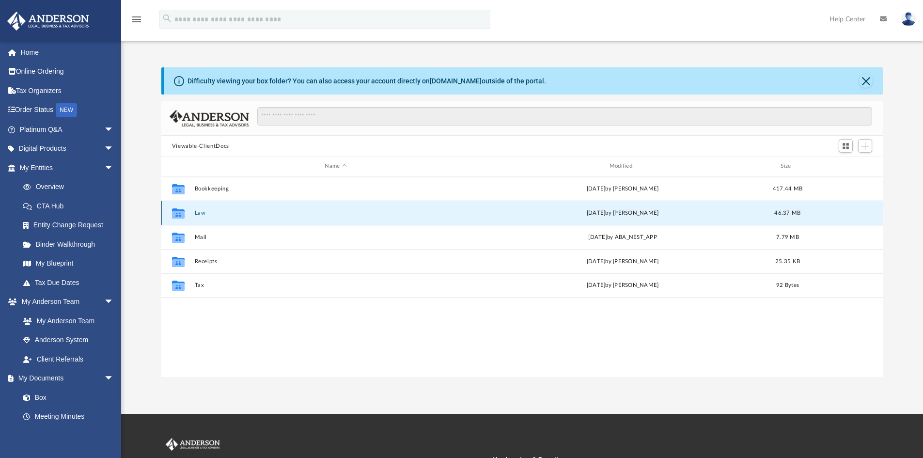
click at [203, 212] on button "Law" at bounding box center [335, 213] width 282 height 6
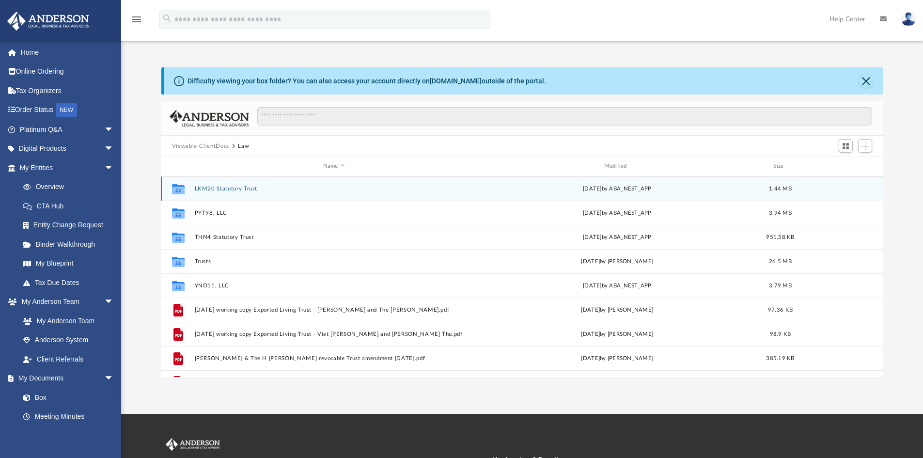
scroll to position [163, 0]
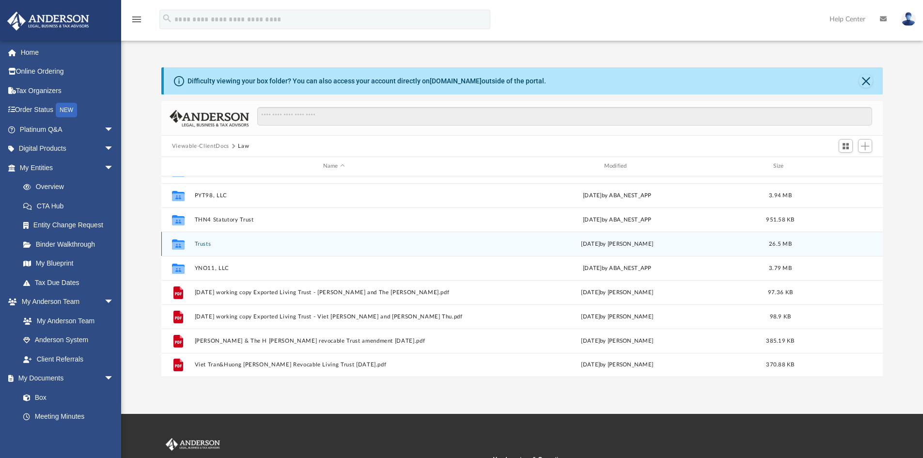
click at [200, 246] on button "Trusts" at bounding box center [333, 244] width 279 height 6
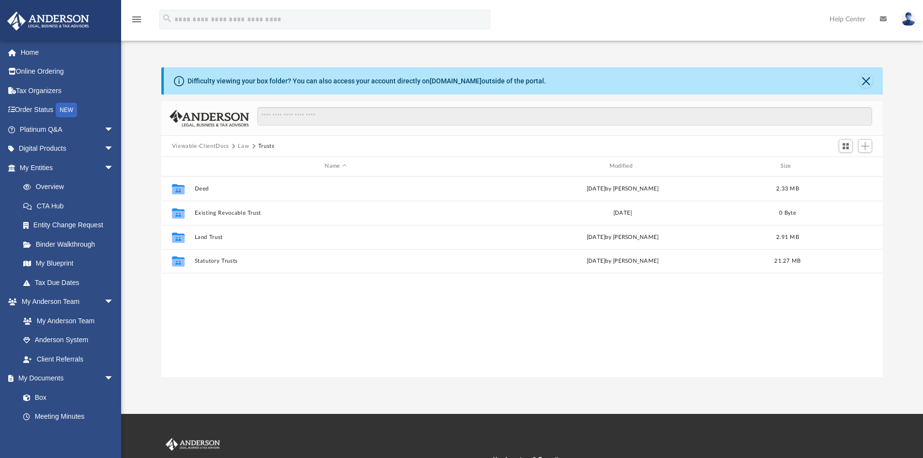
scroll to position [0, 0]
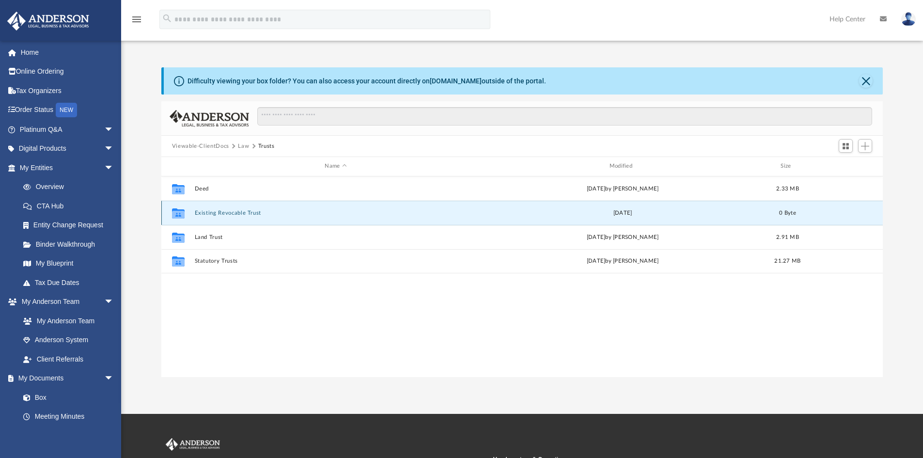
click at [214, 210] on button "Existing Revocable Trust" at bounding box center [335, 213] width 282 height 6
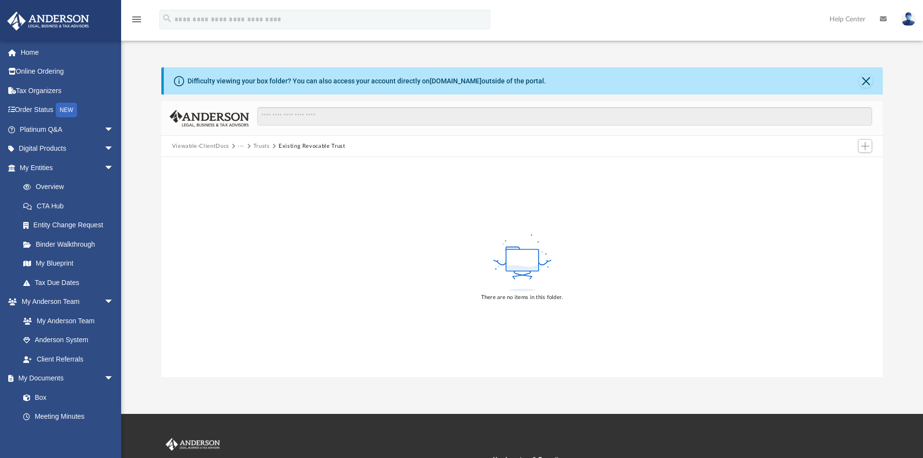
click at [510, 261] on rect at bounding box center [522, 261] width 32 height 22
click at [524, 265] on rect at bounding box center [522, 261] width 32 height 22
click at [865, 146] on span "Add" at bounding box center [865, 146] width 8 height 8
click at [846, 163] on li "Upload" at bounding box center [851, 165] width 31 height 10
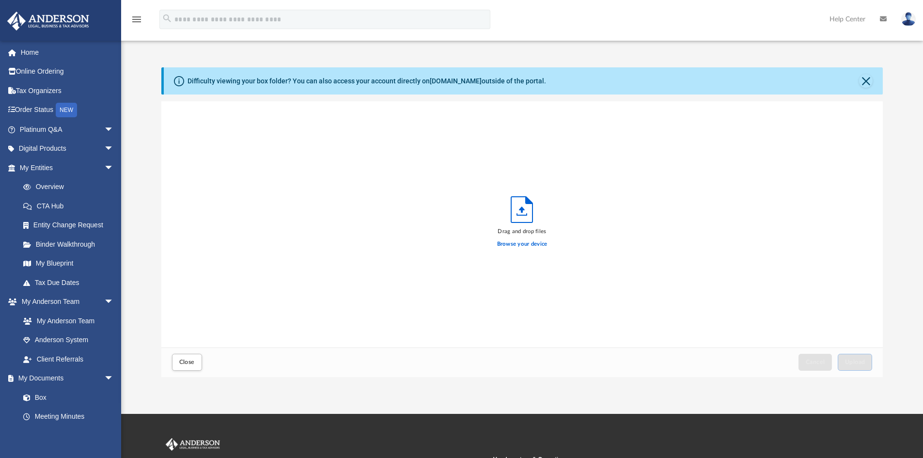
scroll to position [238, 714]
click at [518, 219] on icon "Upload" at bounding box center [521, 210] width 21 height 26
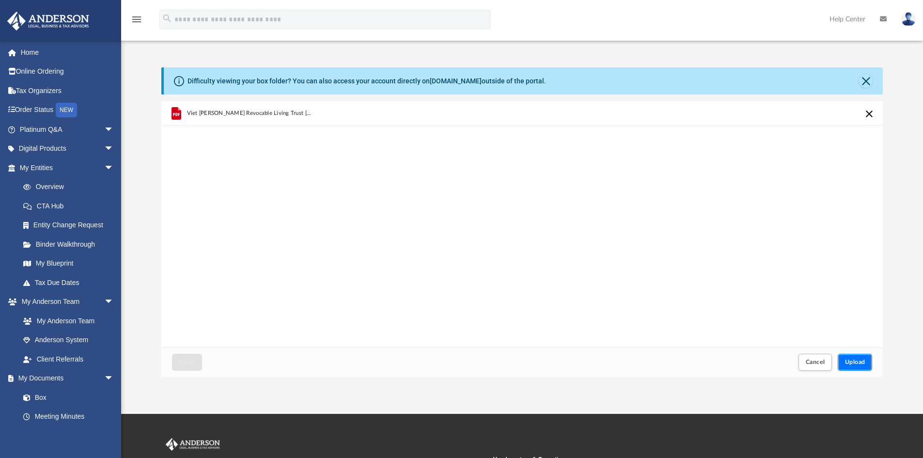
click at [853, 364] on span "Upload" at bounding box center [855, 362] width 20 height 6
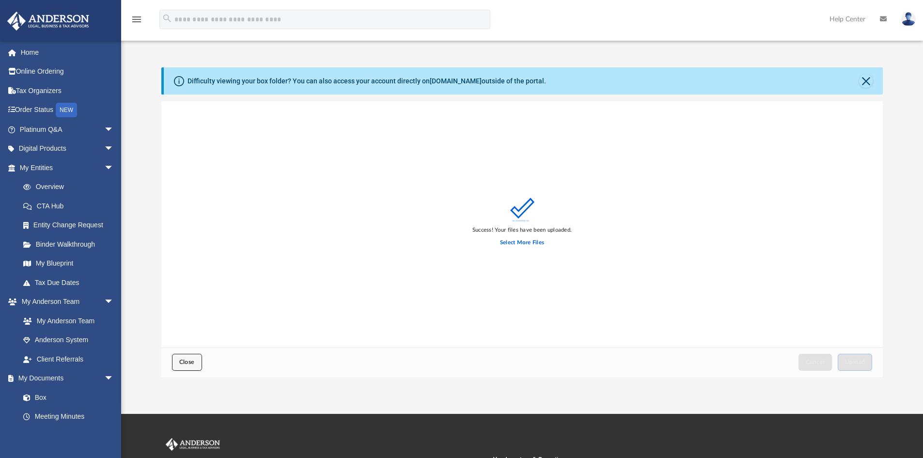
click at [187, 361] on span "Close" at bounding box center [187, 362] width 16 height 6
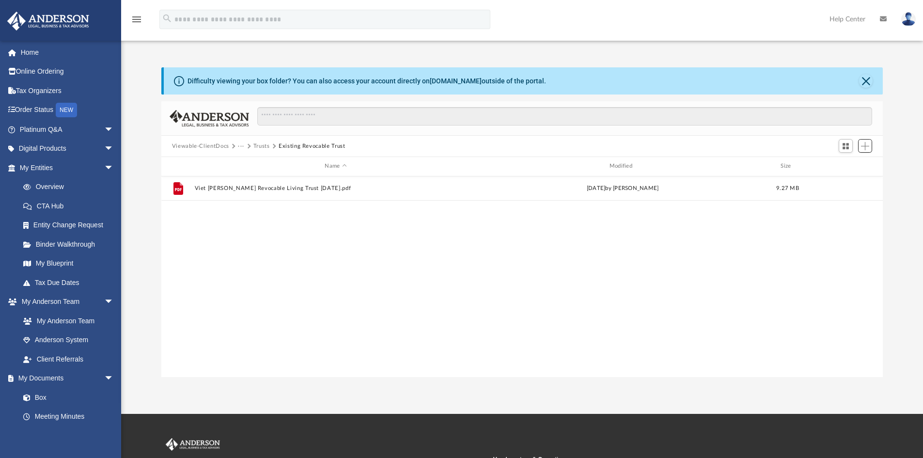
scroll to position [213, 714]
click at [319, 275] on div "File Viet Huu Tran Revocable Living Trust 7.14.25.pdf today by Viet Tran 9.27 MB" at bounding box center [522, 276] width 722 height 201
click at [264, 146] on button "Trusts" at bounding box center [261, 146] width 16 height 9
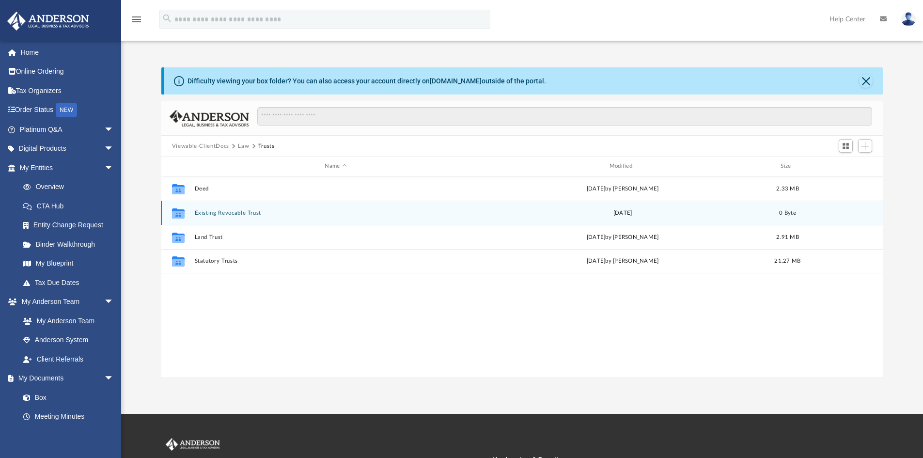
click at [213, 215] on button "Existing Revocable Trust" at bounding box center [335, 213] width 282 height 6
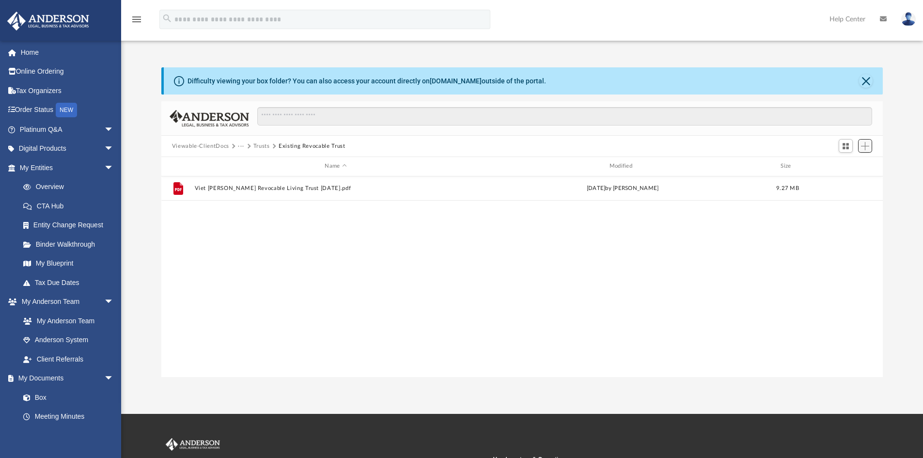
click at [862, 144] on span "Add" at bounding box center [865, 146] width 8 height 8
click at [852, 164] on li "Upload" at bounding box center [851, 165] width 31 height 10
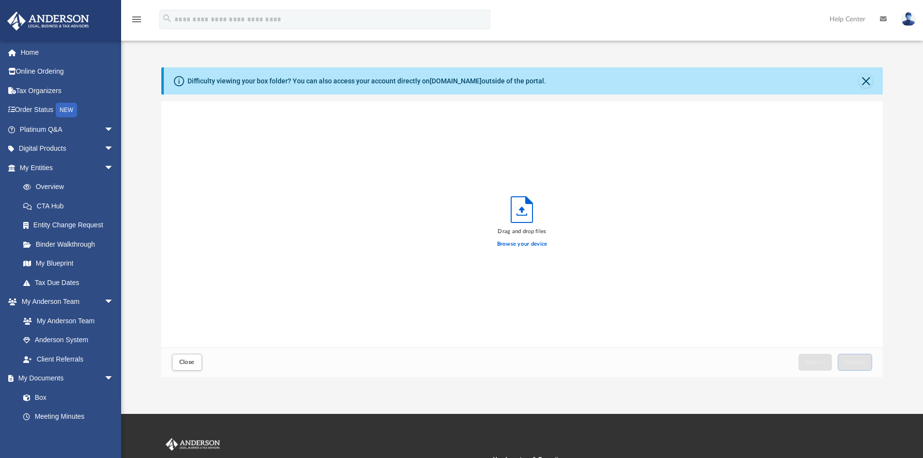
scroll to position [238, 714]
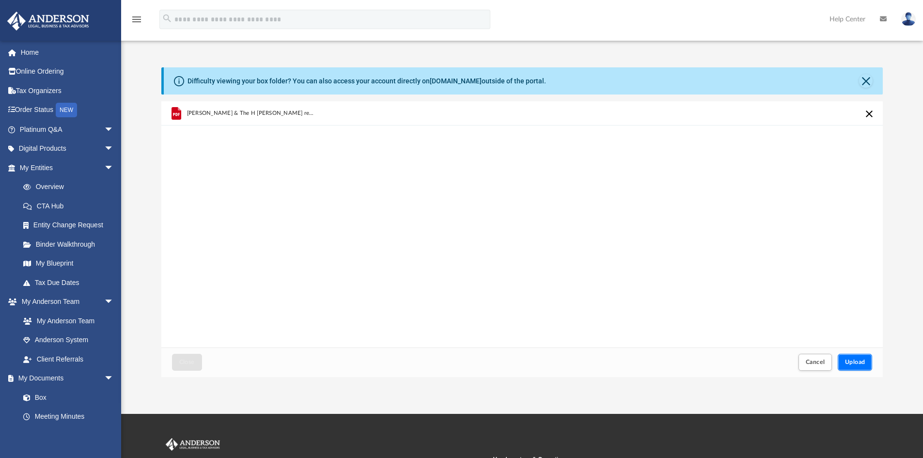
click at [864, 359] on span "Upload" at bounding box center [855, 362] width 20 height 6
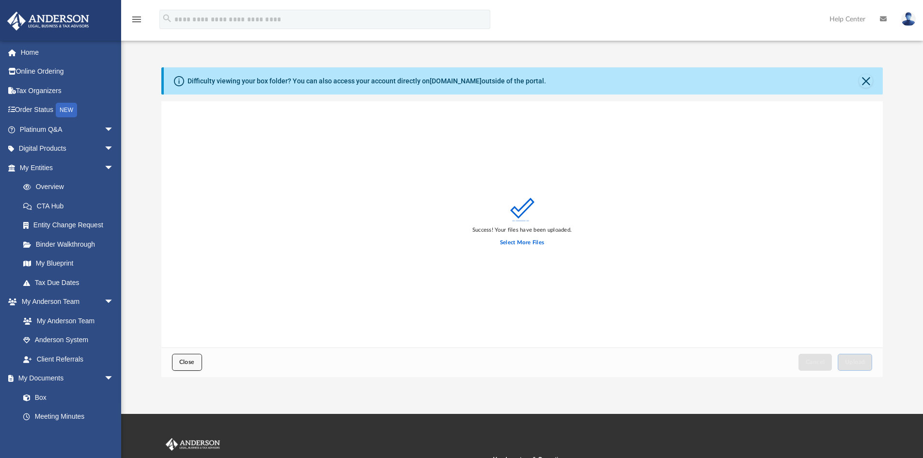
click at [190, 361] on span "Close" at bounding box center [187, 362] width 16 height 6
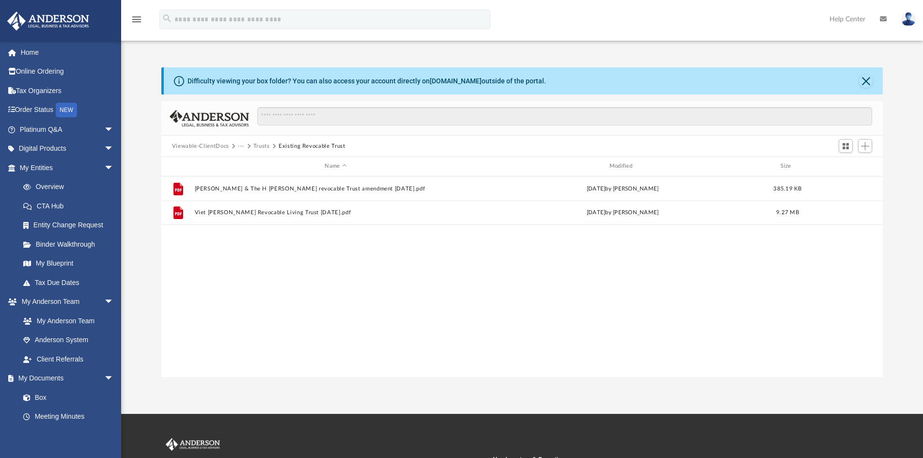
click at [203, 274] on div "File Daniele L Tran & The H Tran revocable Trust amendment 5.1.2022.pdf today b…" at bounding box center [522, 276] width 722 height 201
